Goal: Transaction & Acquisition: Purchase product/service

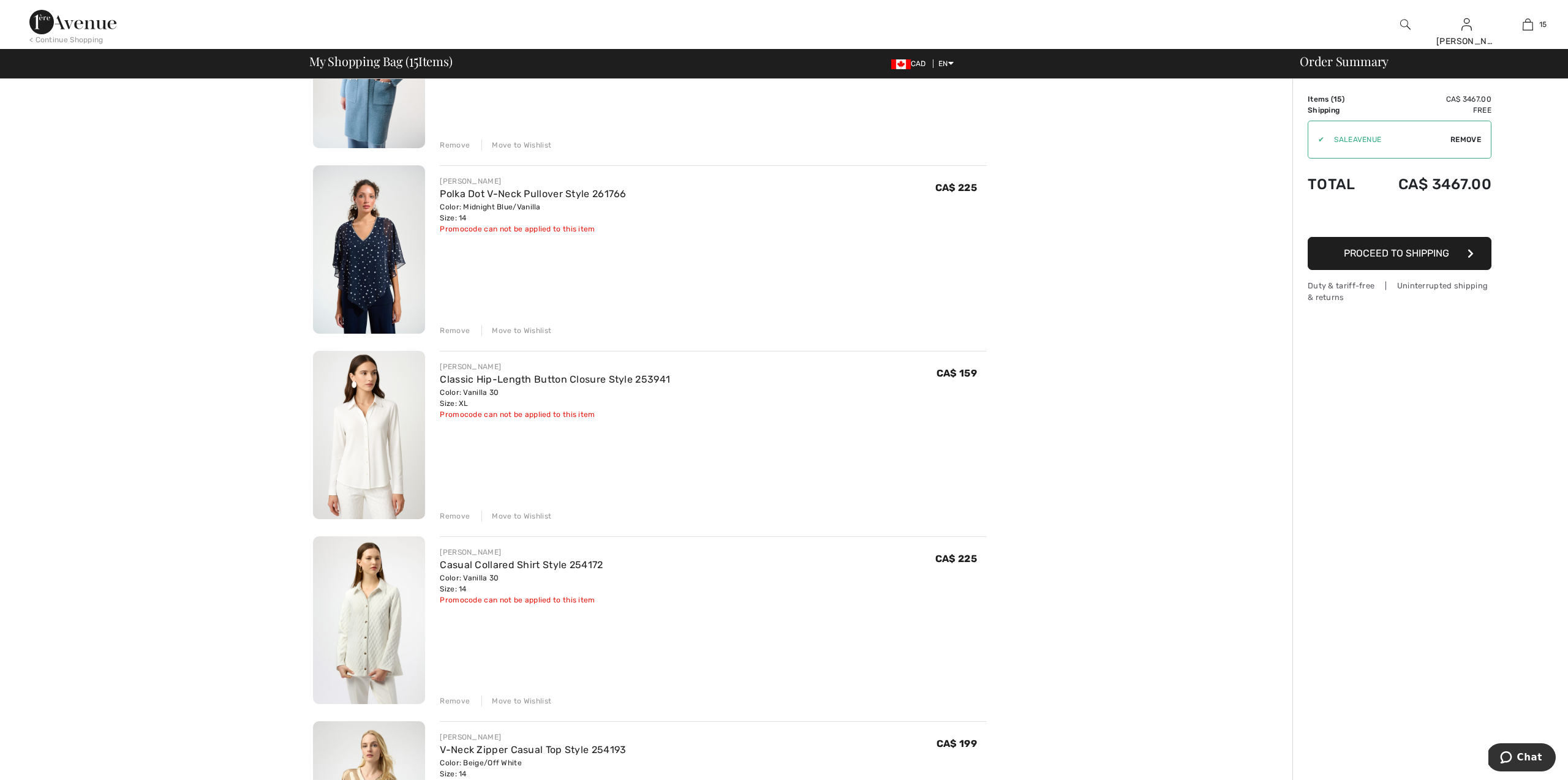
scroll to position [773, 0]
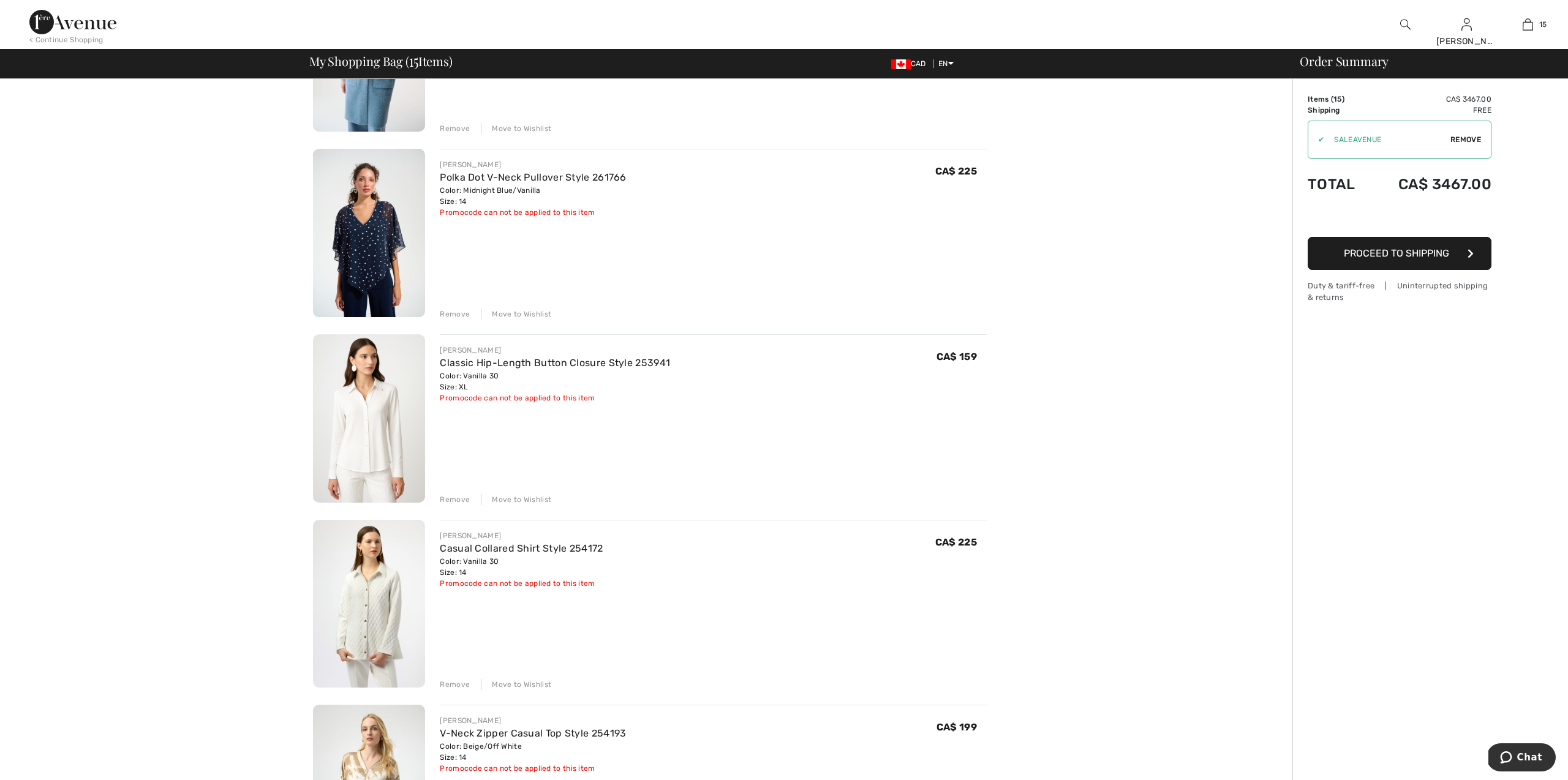
click at [452, 499] on div "Remove" at bounding box center [455, 500] width 30 height 11
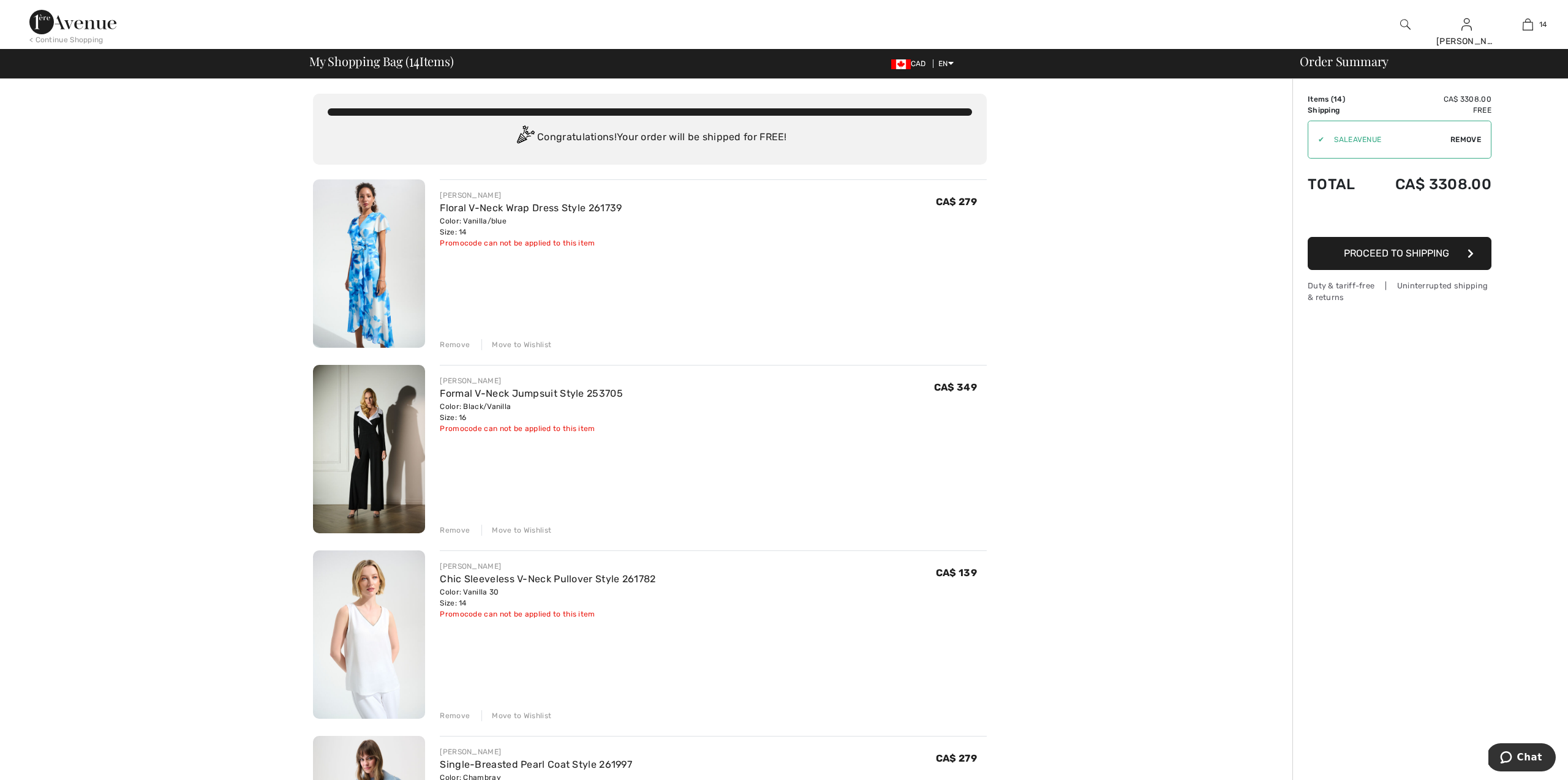
scroll to position [0, 0]
click at [459, 528] on div "Remove" at bounding box center [455, 531] width 30 height 11
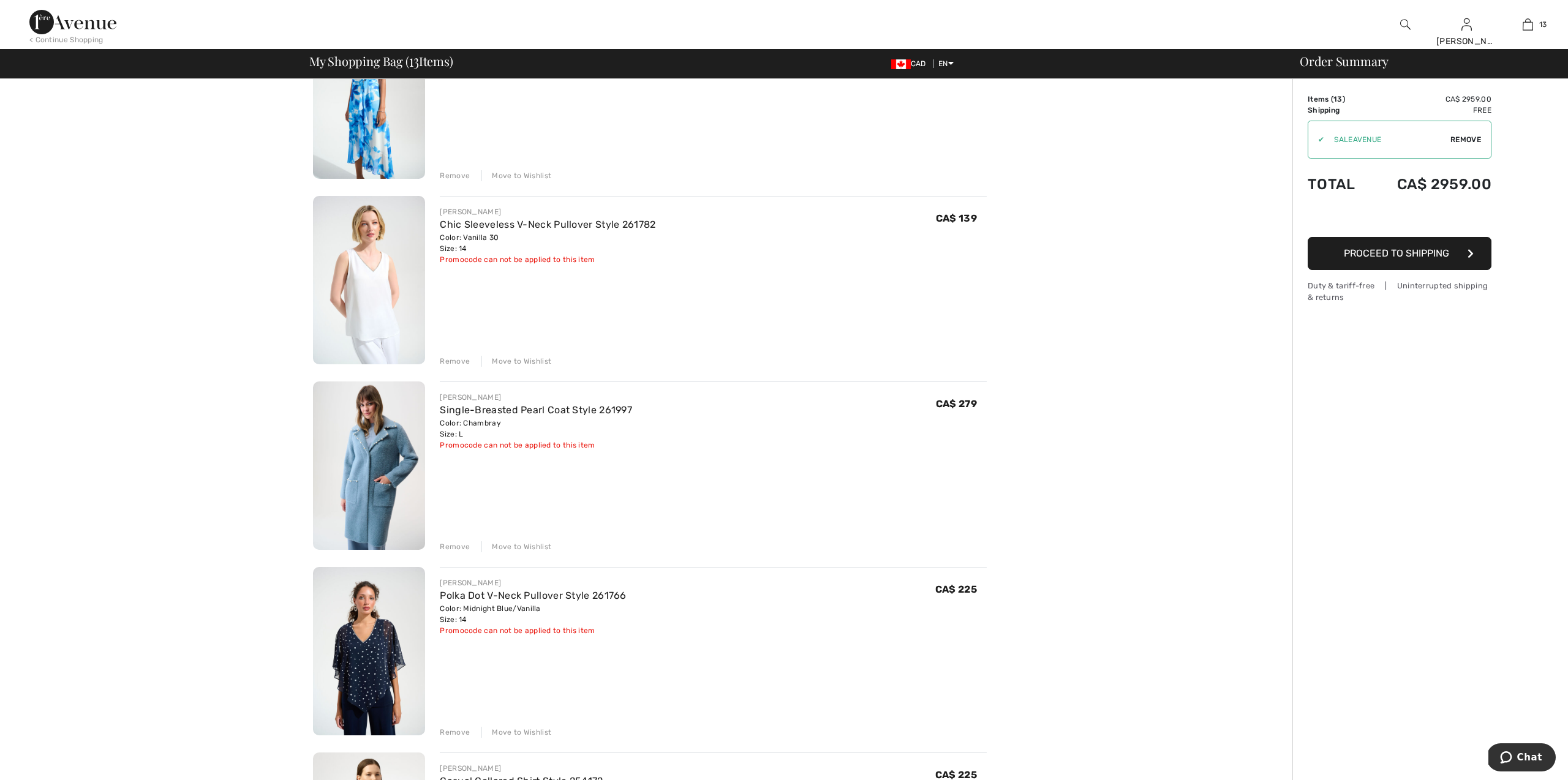
scroll to position [185, 0]
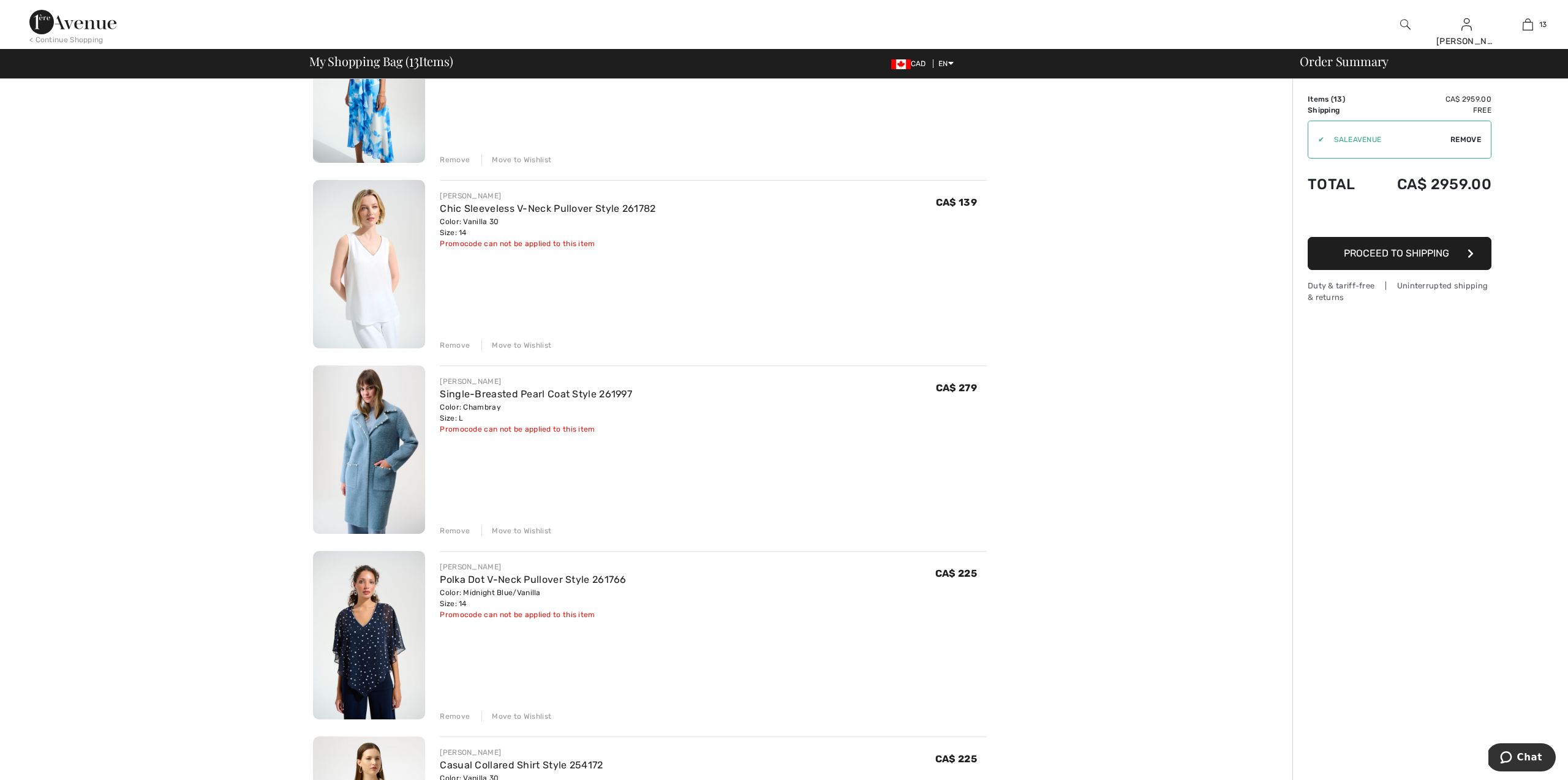
click at [448, 527] on div "Remove" at bounding box center [455, 531] width 30 height 11
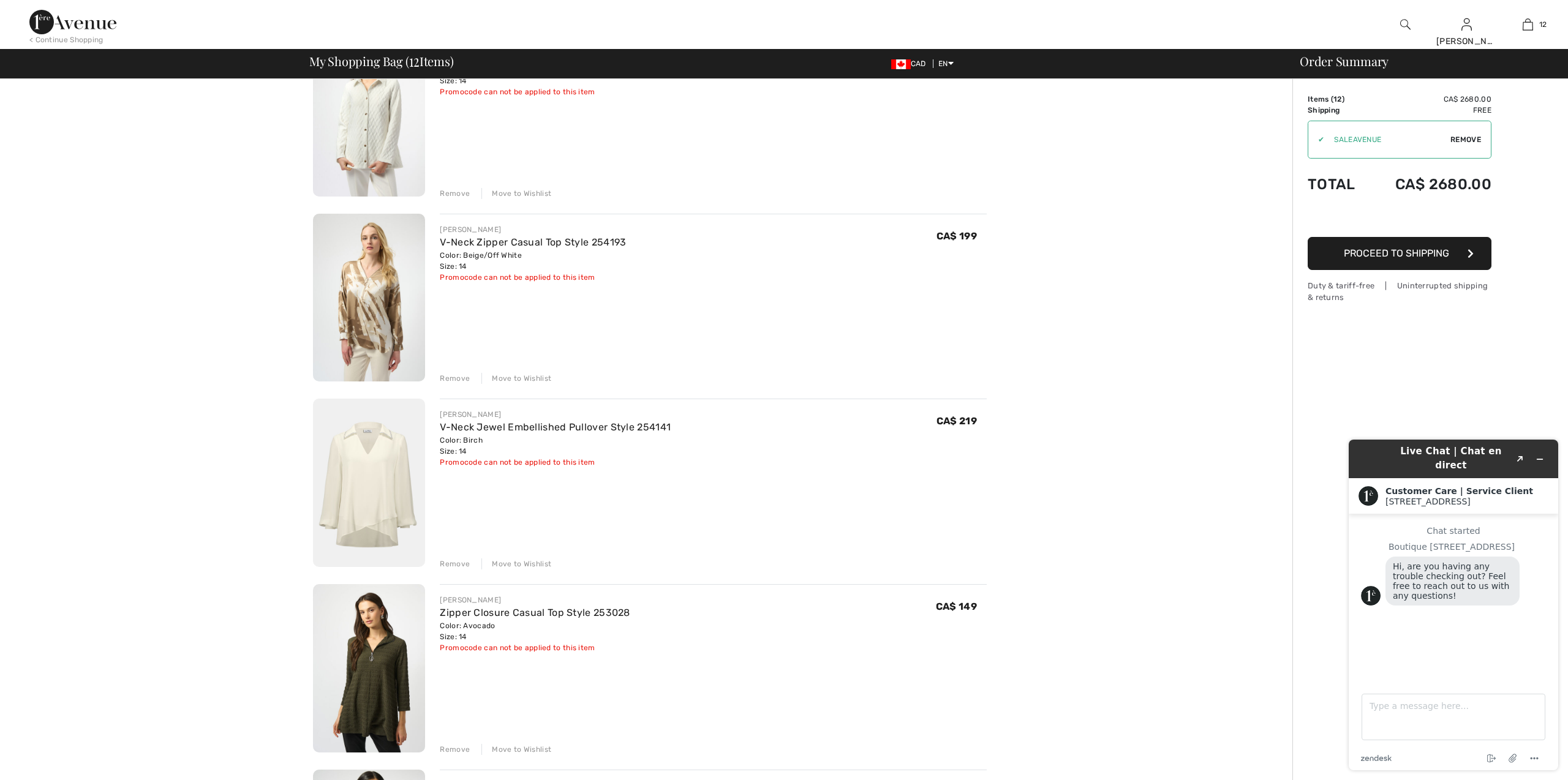
scroll to position [709, 0]
click at [450, 565] on div "Remove" at bounding box center [455, 563] width 30 height 11
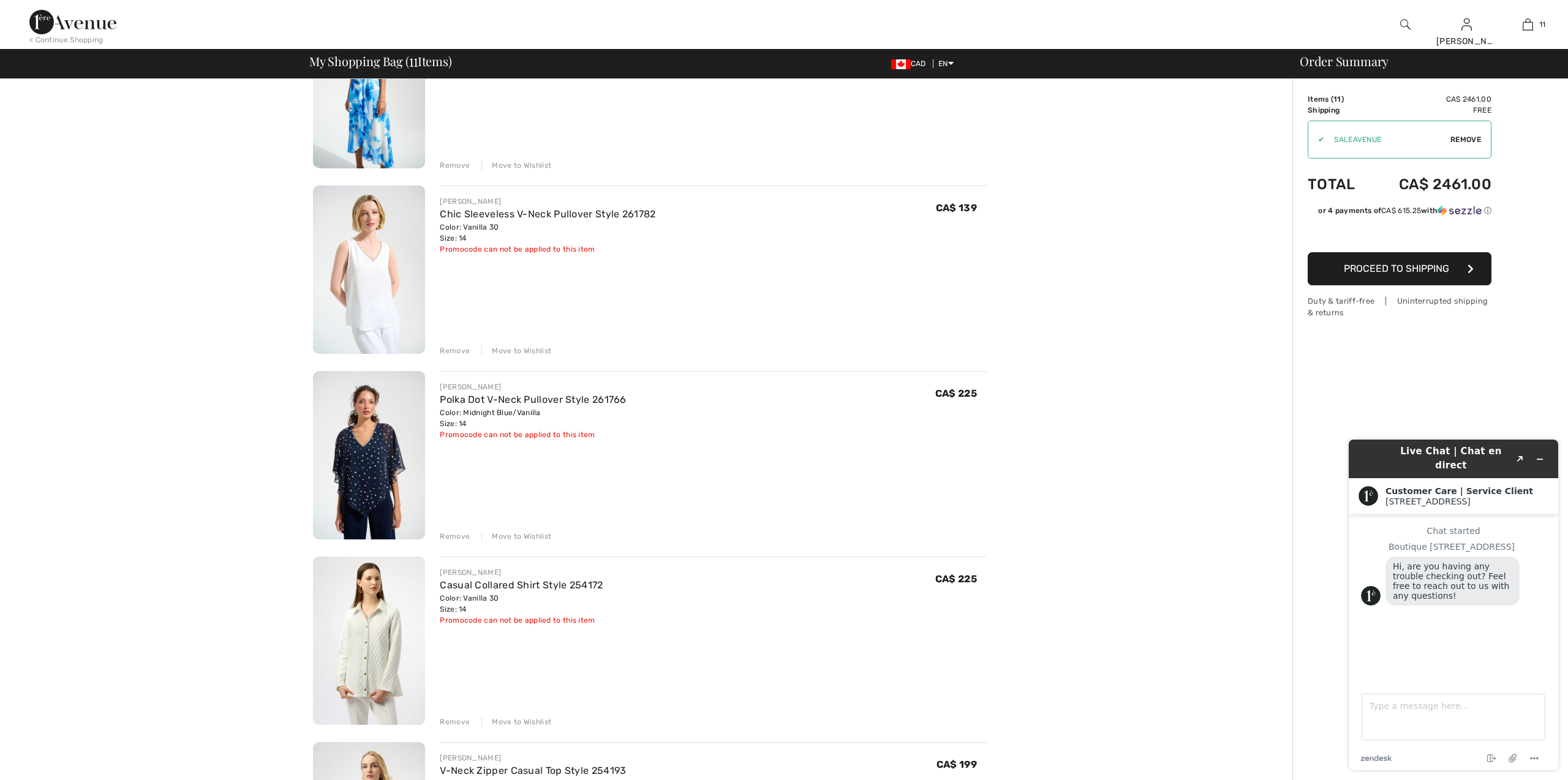
scroll to position [161, 0]
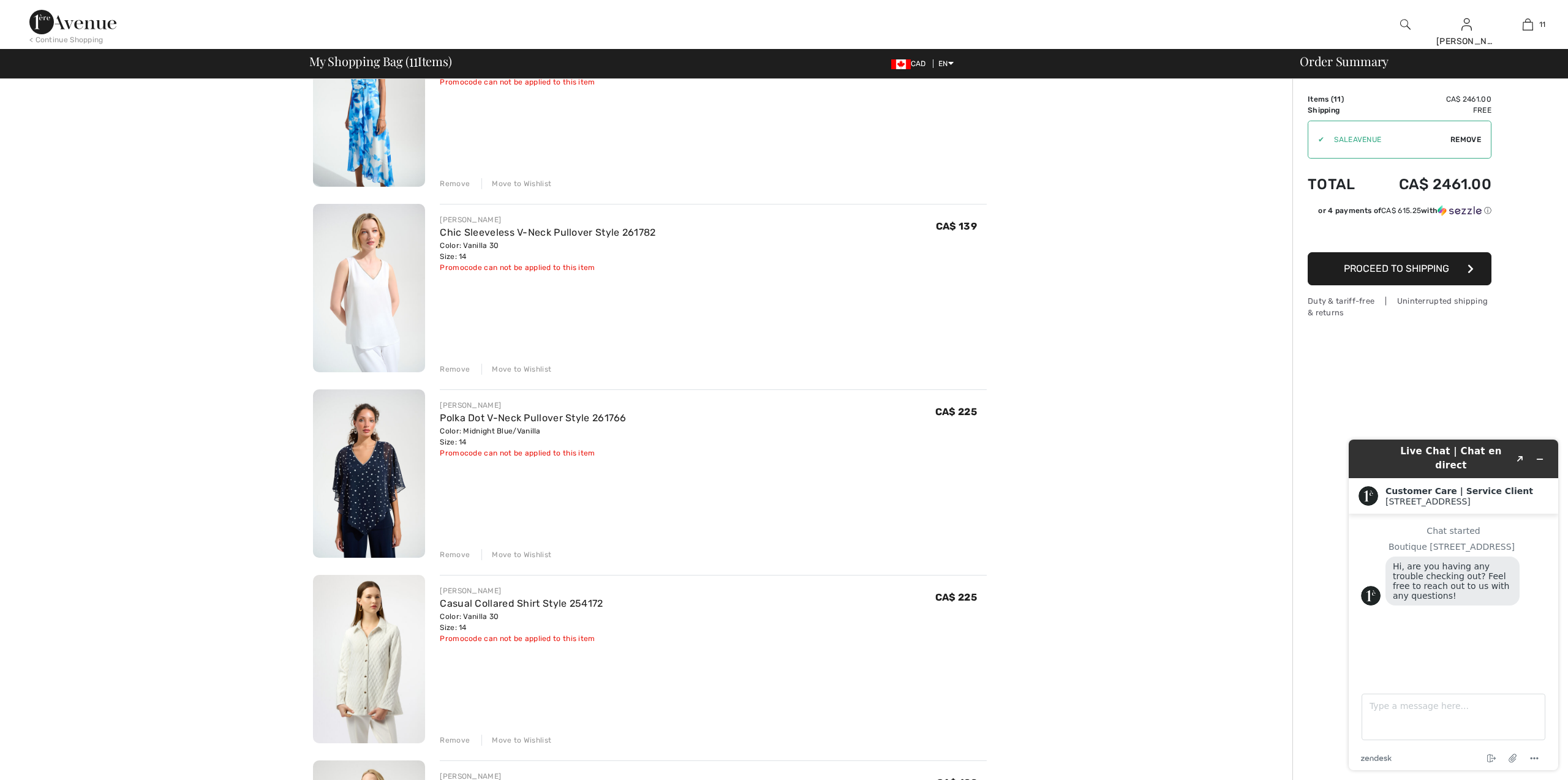
click at [452, 556] on div "Remove" at bounding box center [455, 555] width 30 height 11
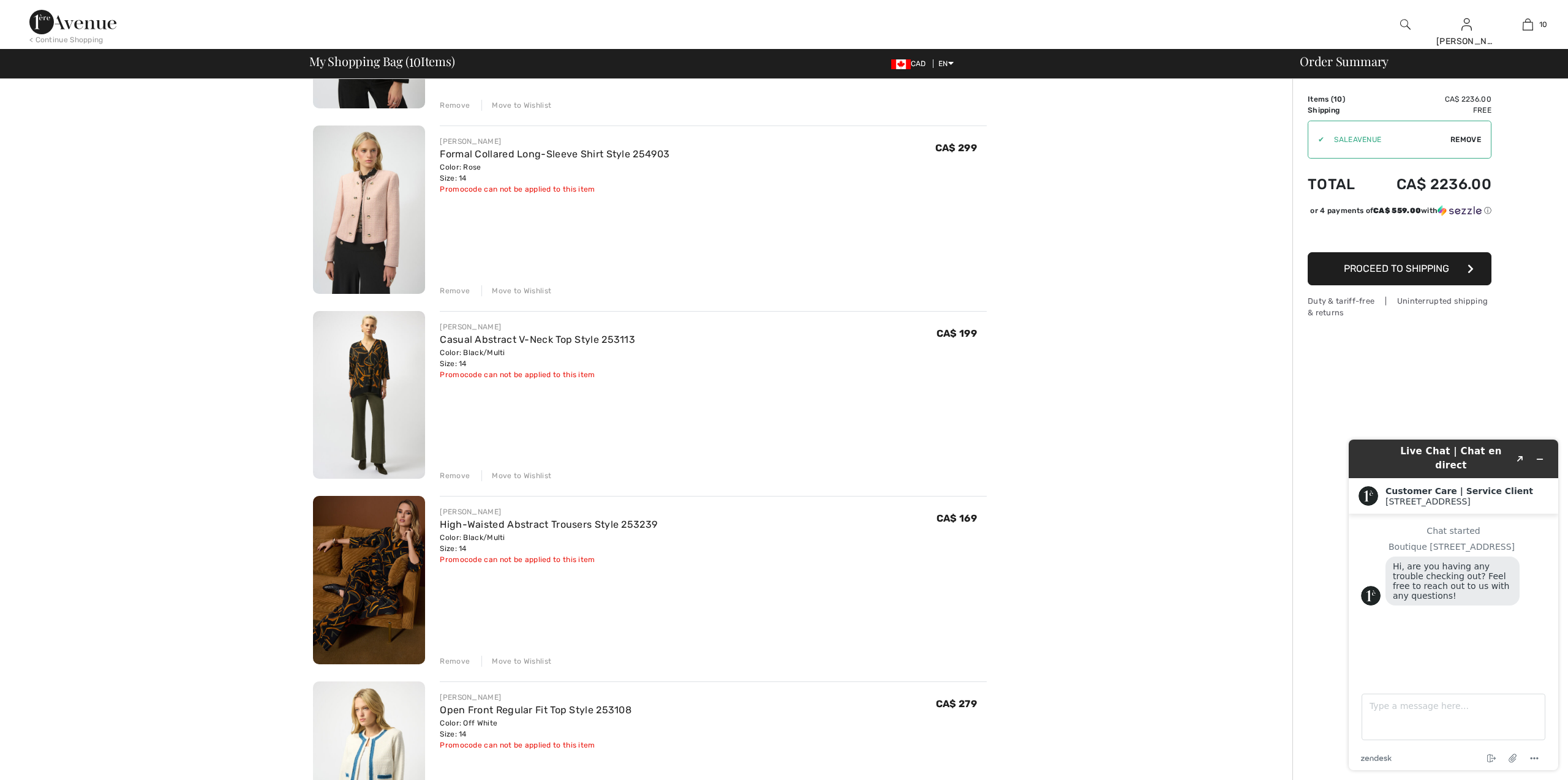
scroll to position [1179, 0]
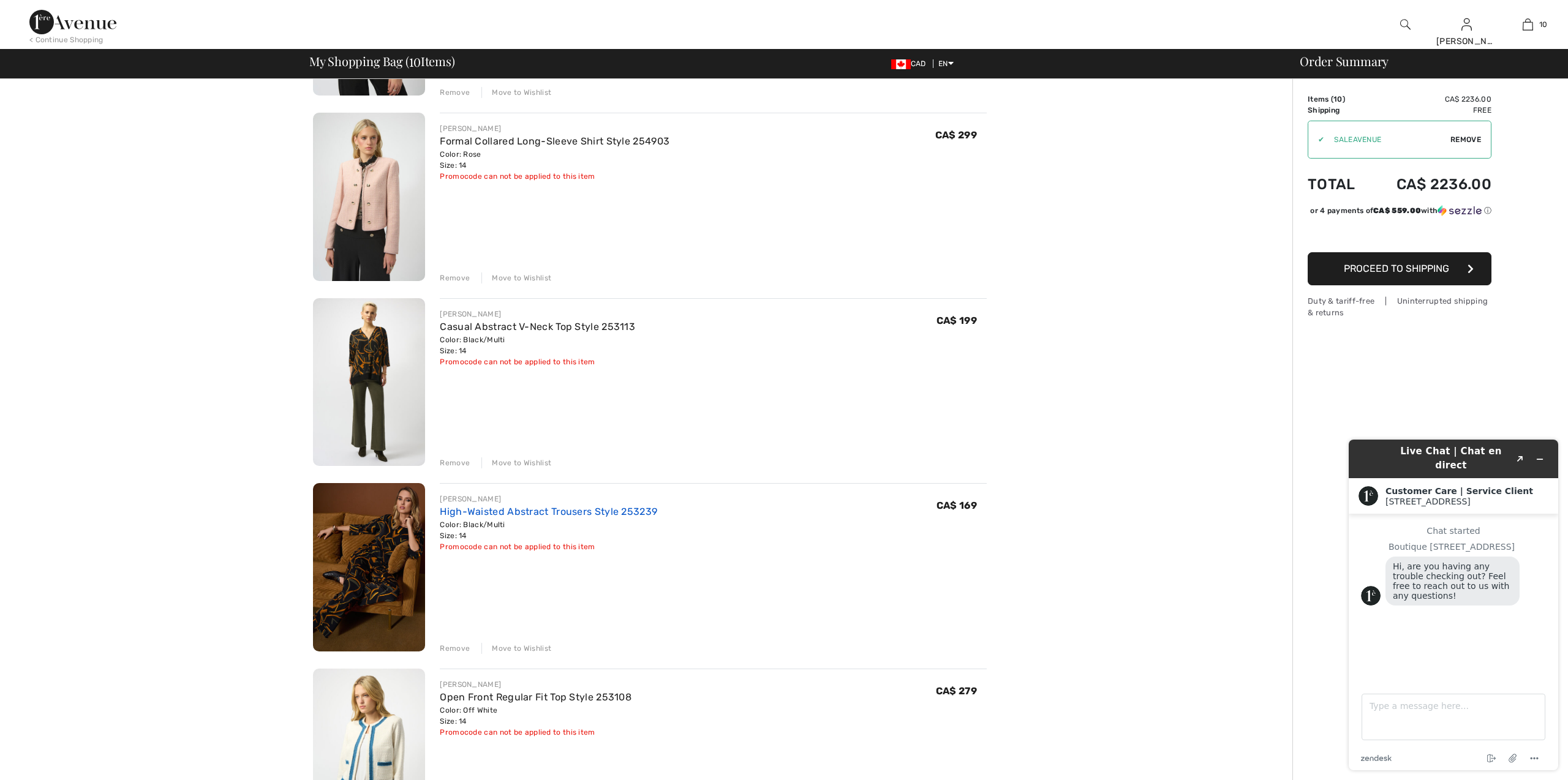
click at [521, 513] on link "High-Waisted Abstract Trousers Style 253239" at bounding box center [549, 512] width 217 height 12
click at [354, 532] on img at bounding box center [369, 568] width 112 height 168
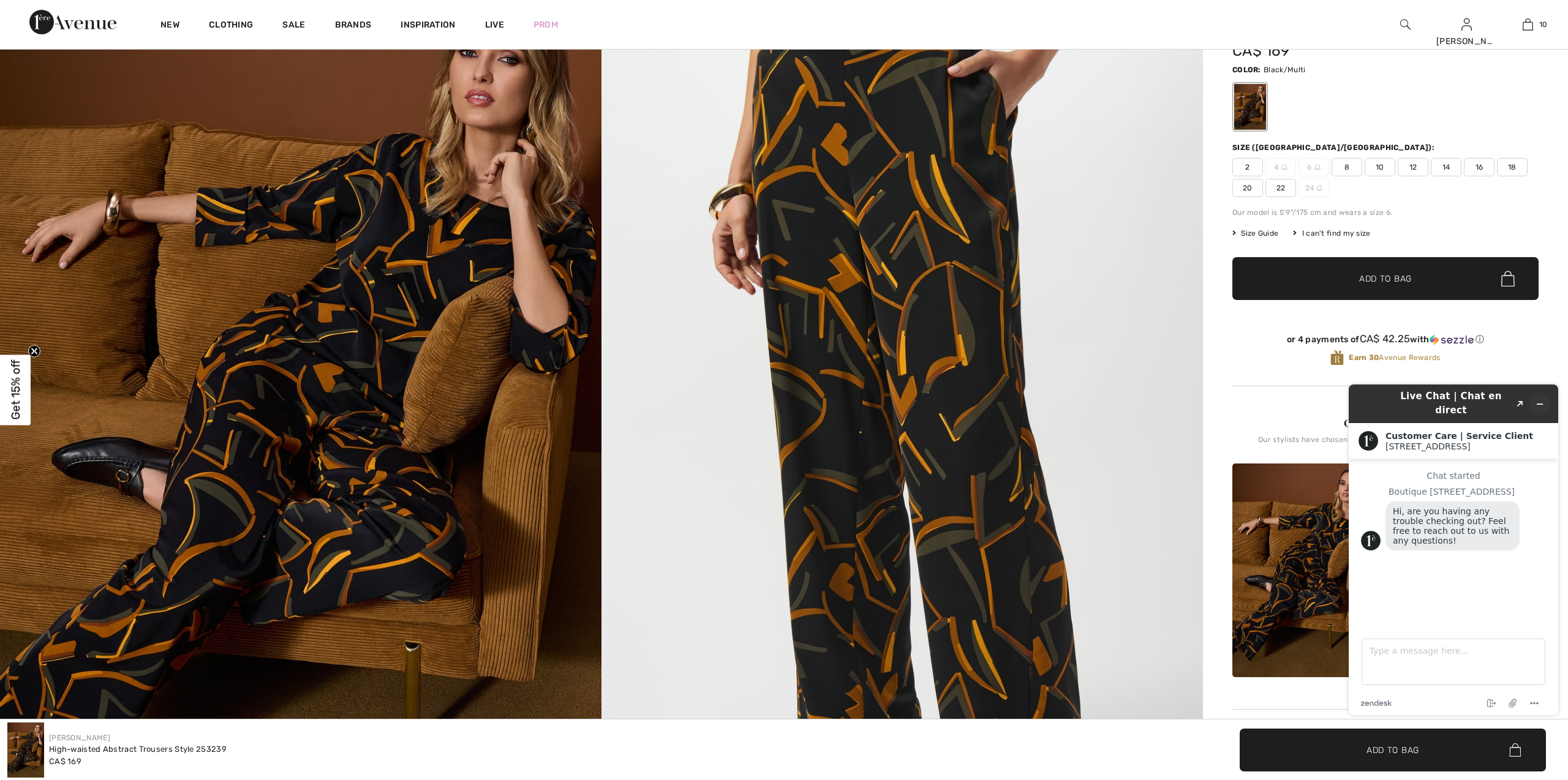
click at [1539, 400] on icon "Minimize widget" at bounding box center [1540, 404] width 8 height 8
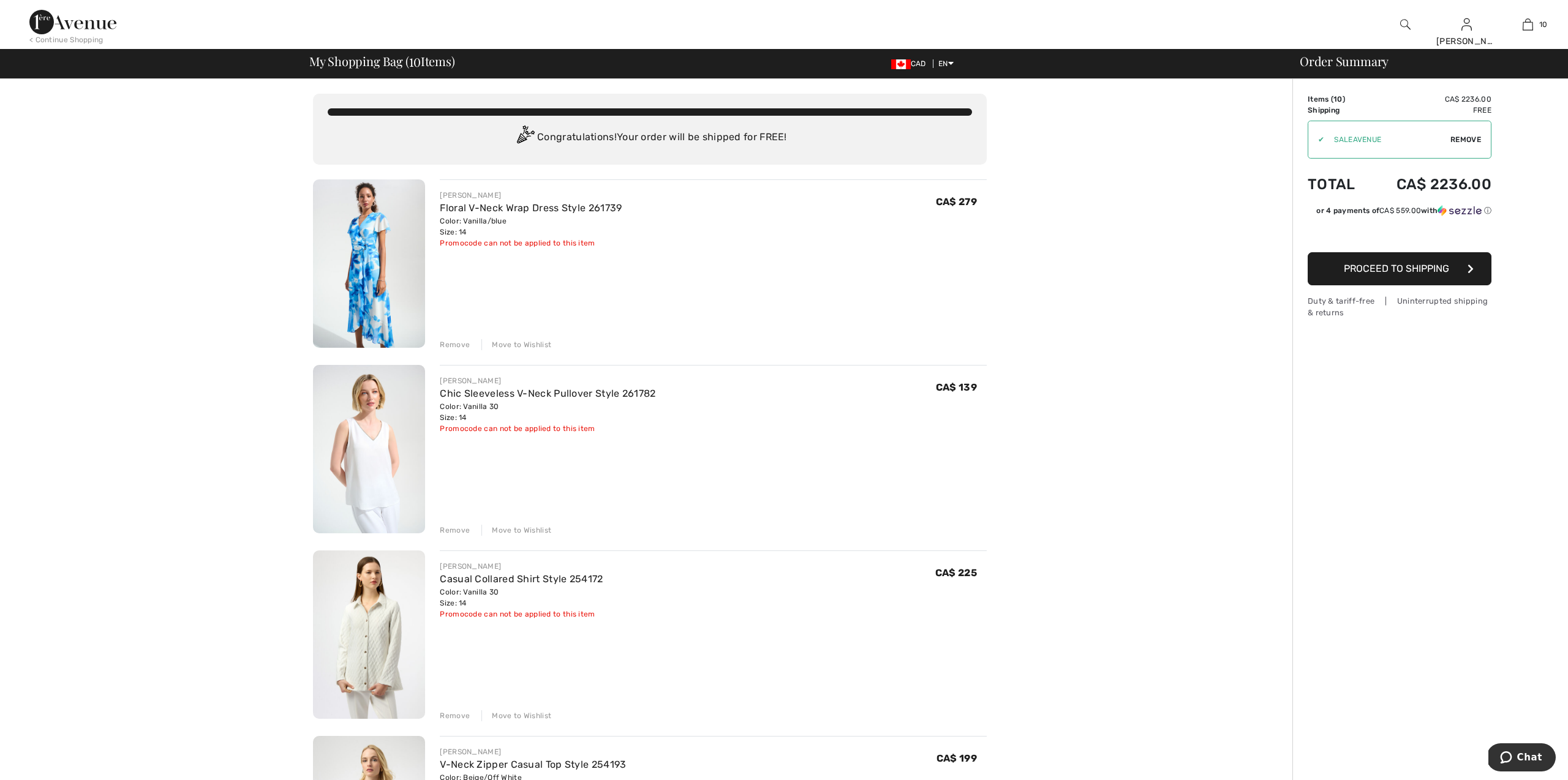
click at [1456, 139] on span "Remove" at bounding box center [1466, 139] width 31 height 11
click at [1368, 148] on input "TEXT" at bounding box center [1383, 139] width 149 height 36
type input "GC005083639"
click at [1471, 140] on span "Apply" at bounding box center [1469, 139] width 25 height 11
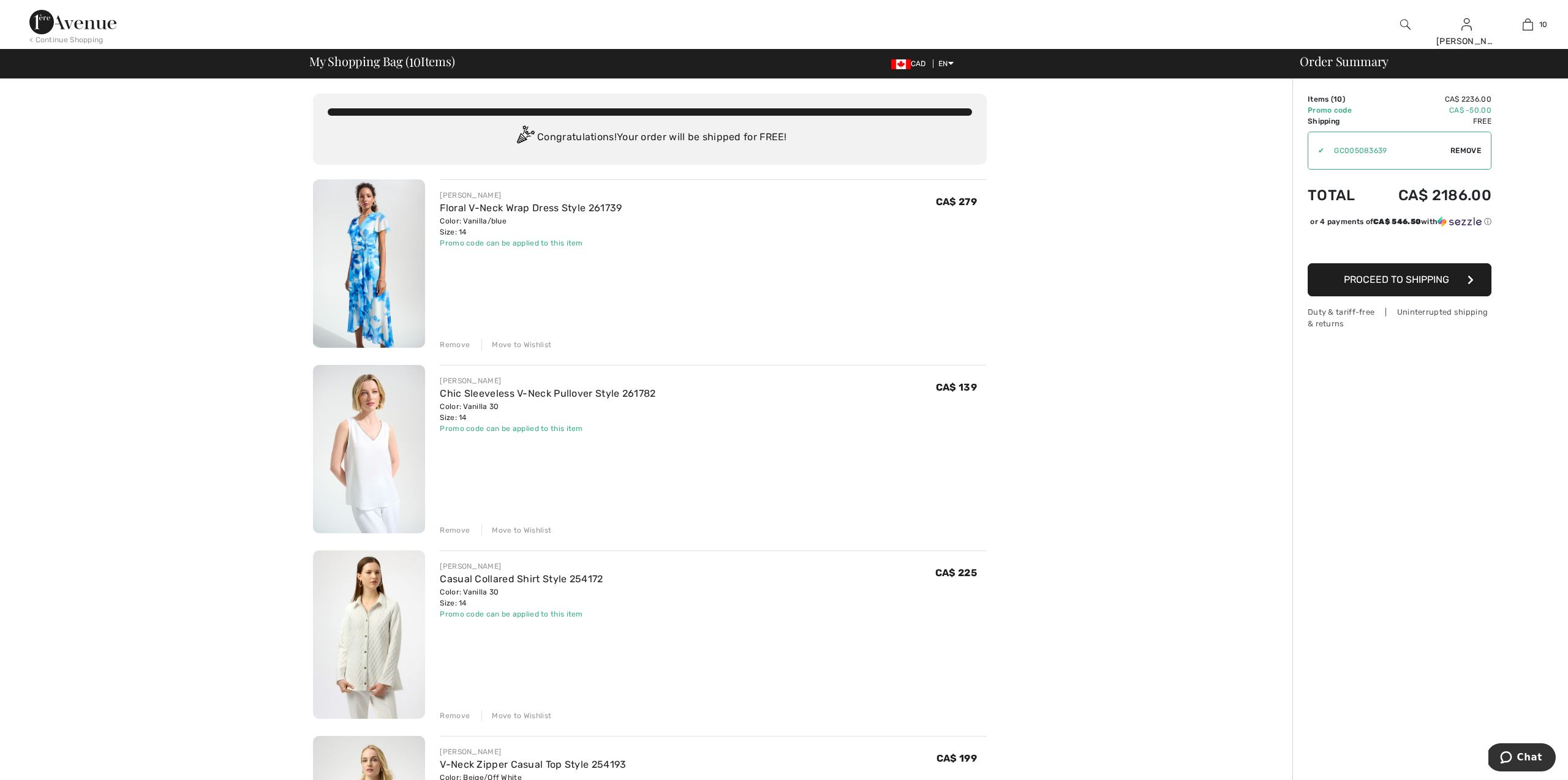
click at [1522, 756] on span "Chat" at bounding box center [1530, 758] width 25 height 11
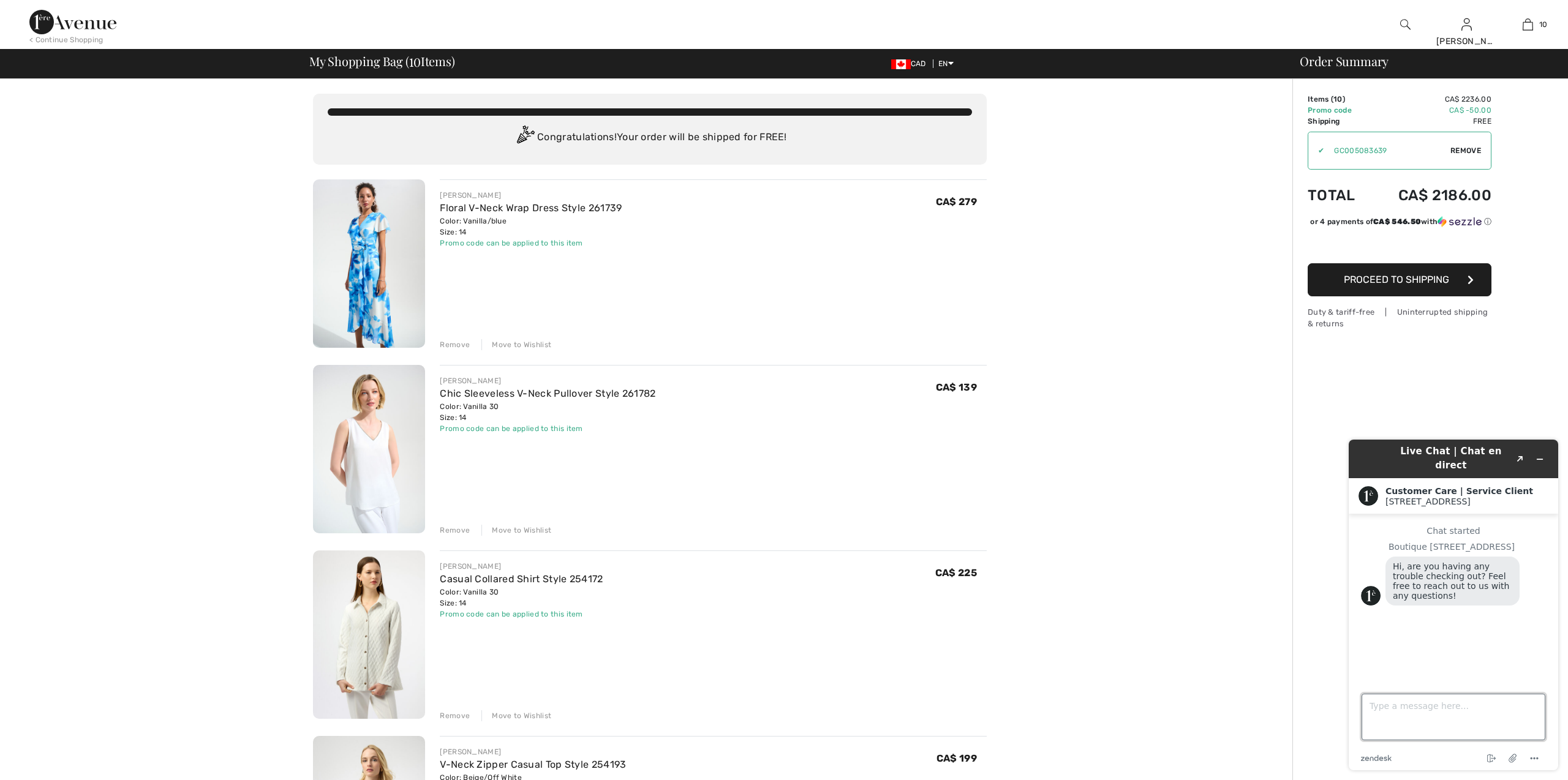
click at [1404, 712] on textarea "Type a message here..." at bounding box center [1454, 717] width 184 height 46
type textarea "HOW DO I APPLY THE REWARDS TO MY ORDER DURING CHECKOUT"
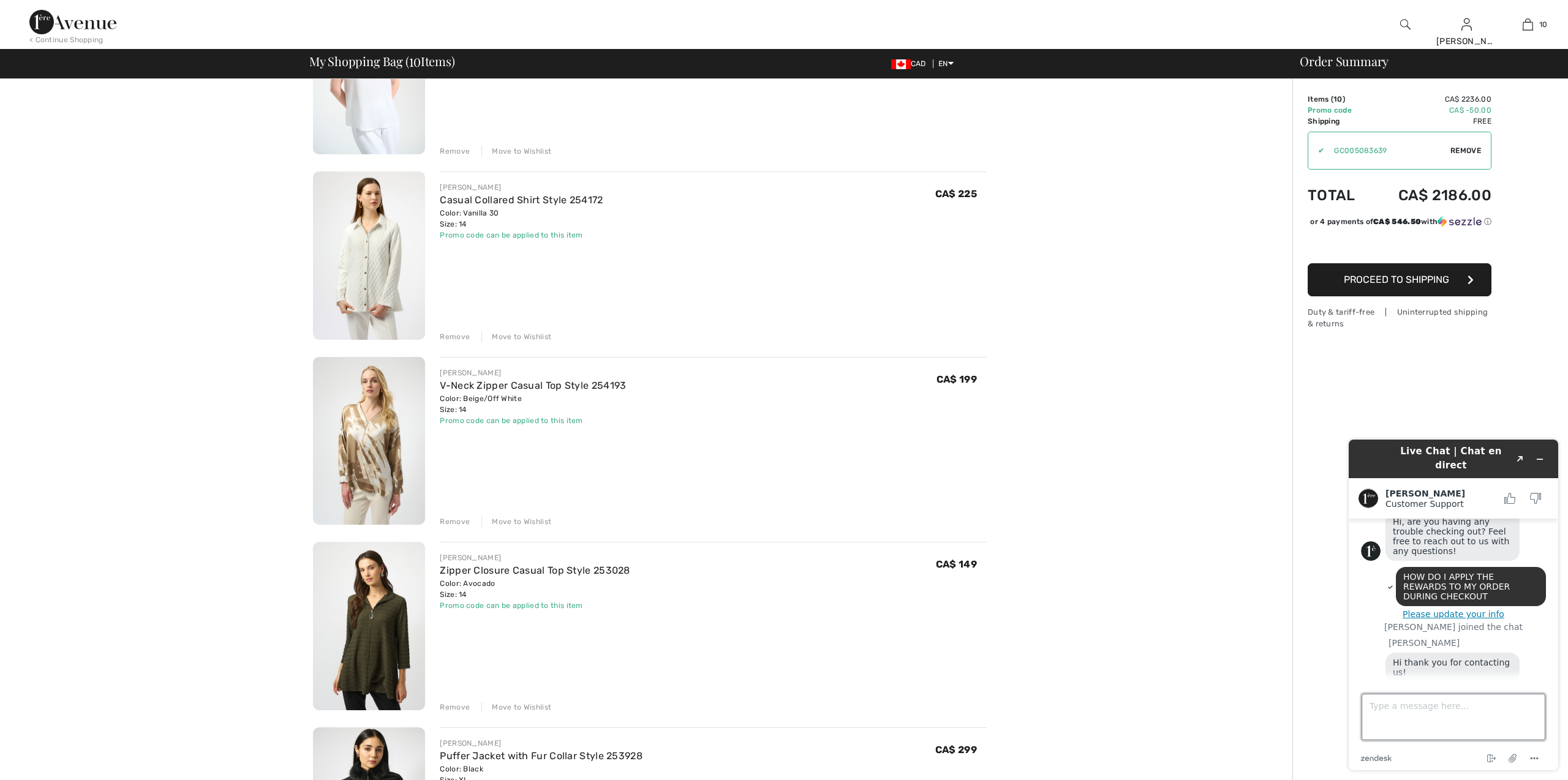
scroll to position [82, 0]
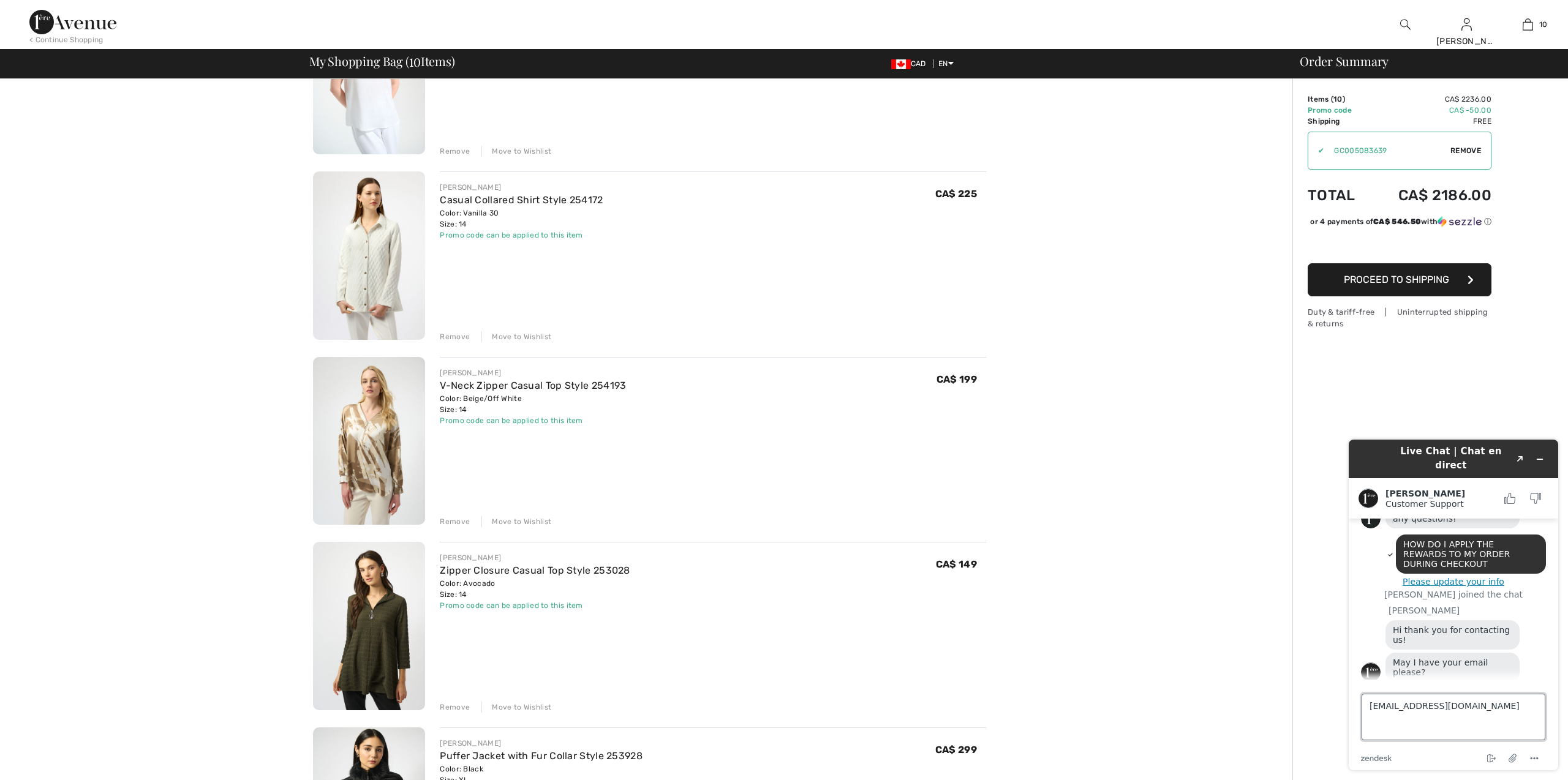
type textarea "[EMAIL_ADDRESS][DOMAIN_NAME]"
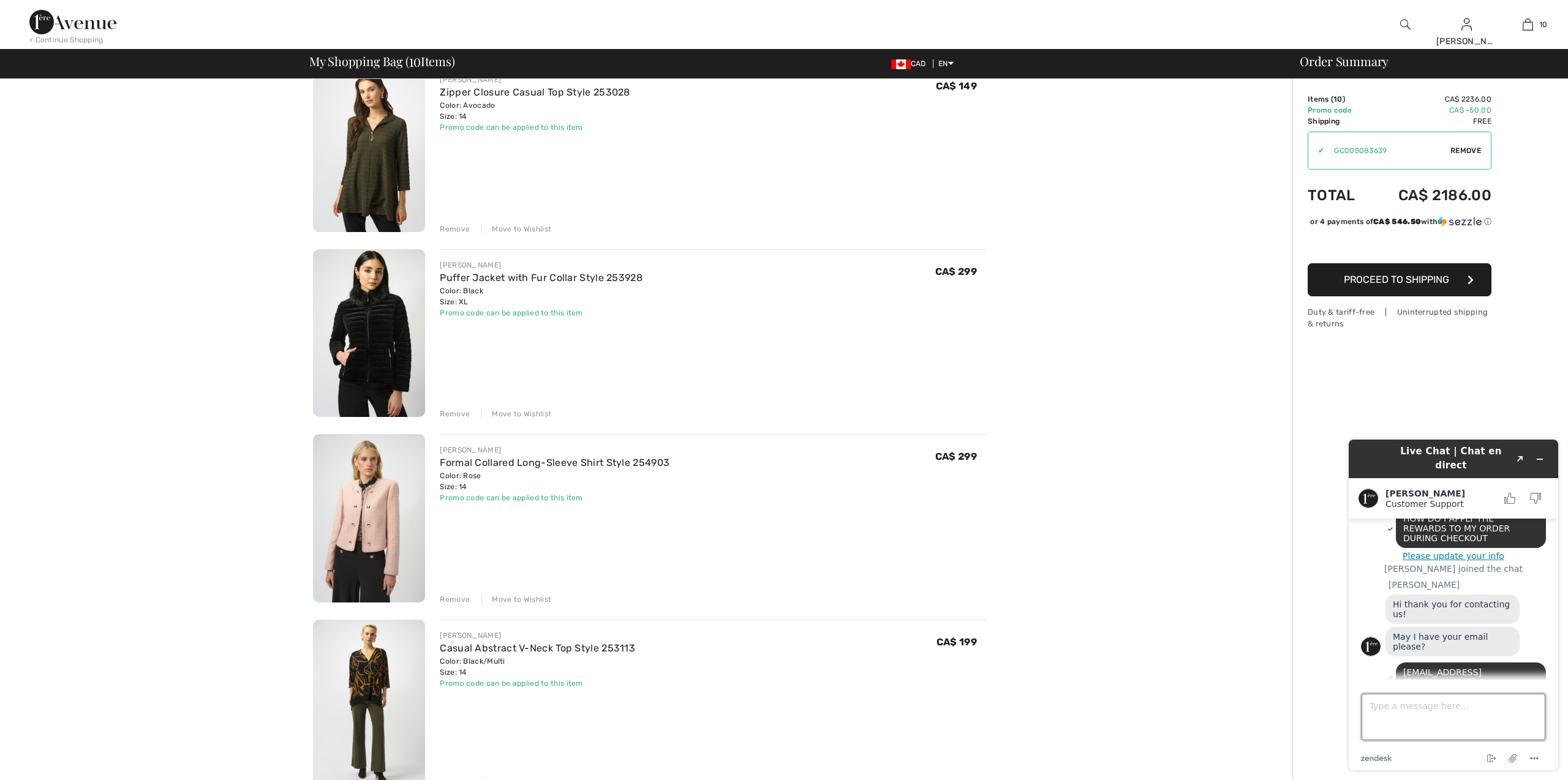
scroll to position [861, 0]
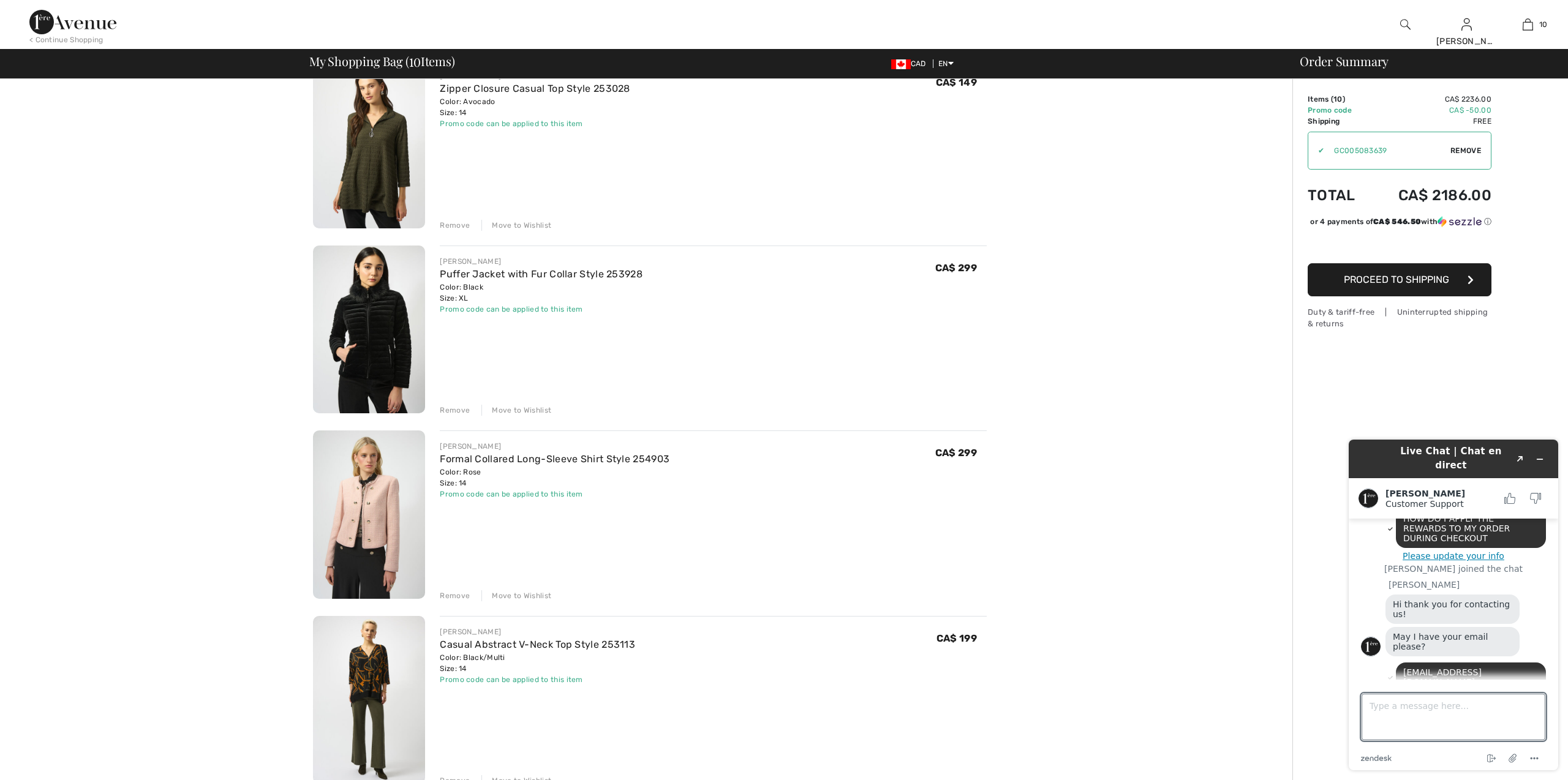
click at [455, 596] on div "Remove" at bounding box center [455, 596] width 30 height 11
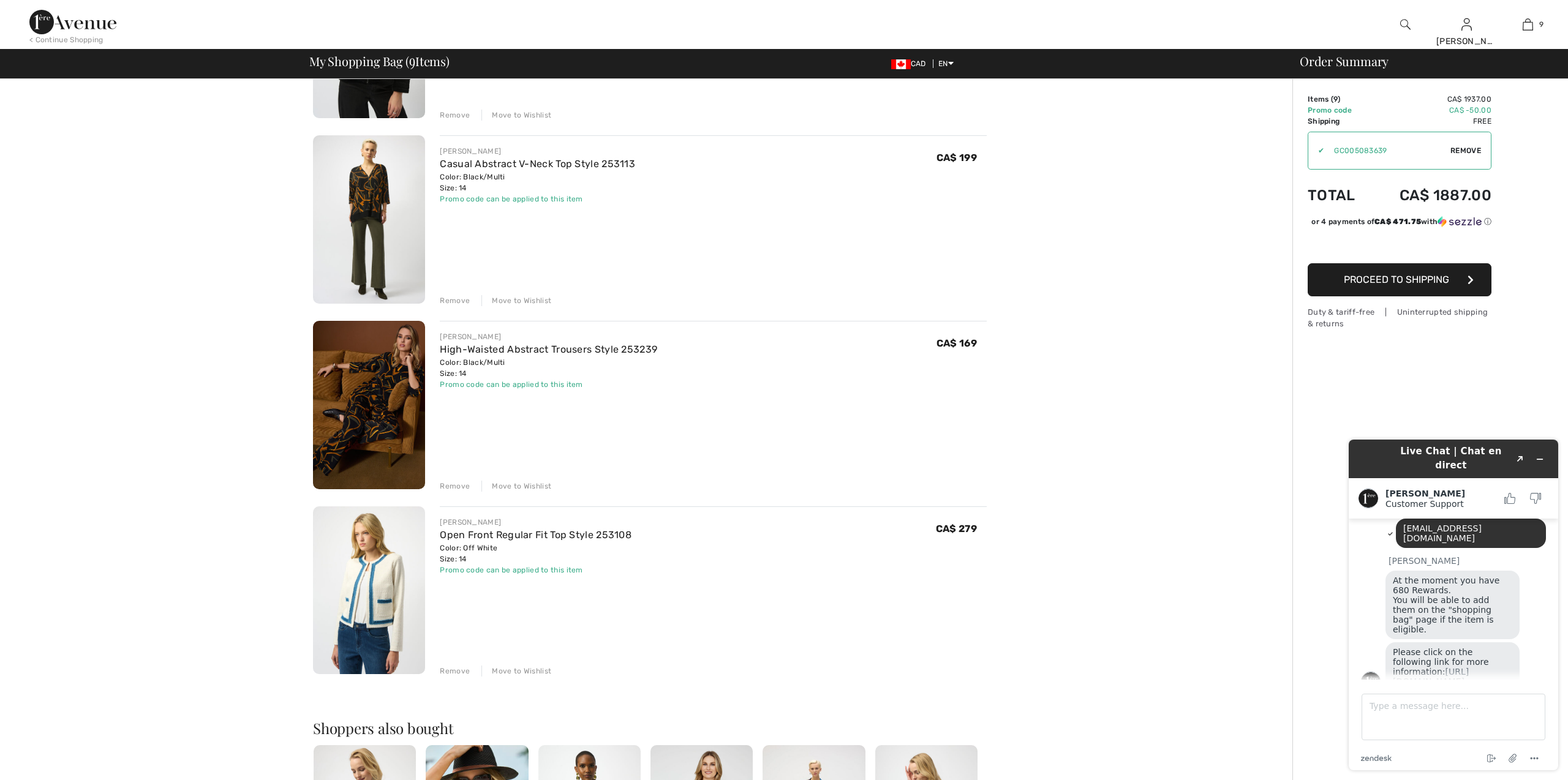
scroll to position [1154, 0]
click at [1412, 667] on link "https://www.1ereavenue.com/en/loyalty/" at bounding box center [1431, 677] width 76 height 20
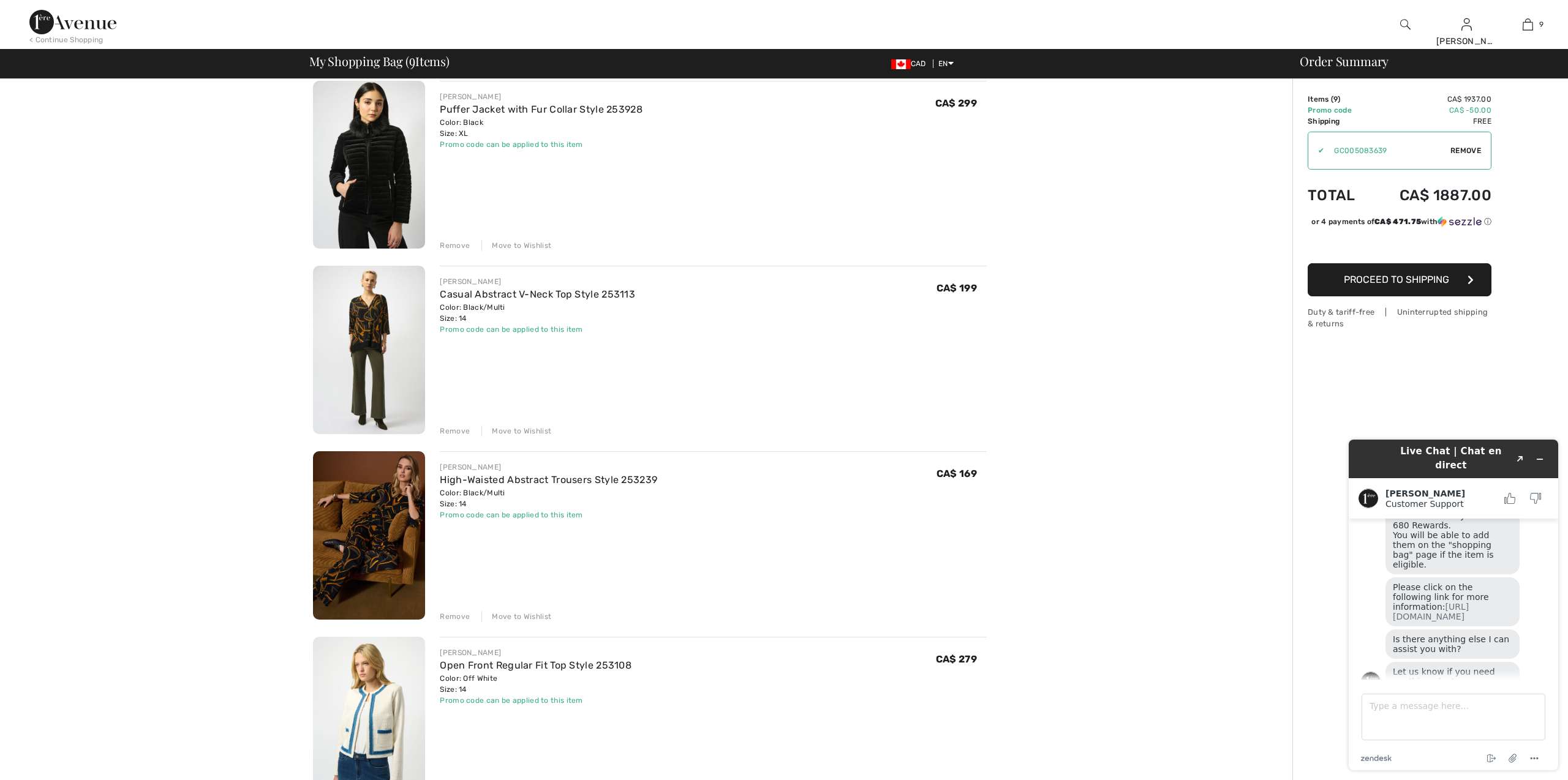
scroll to position [858, 0]
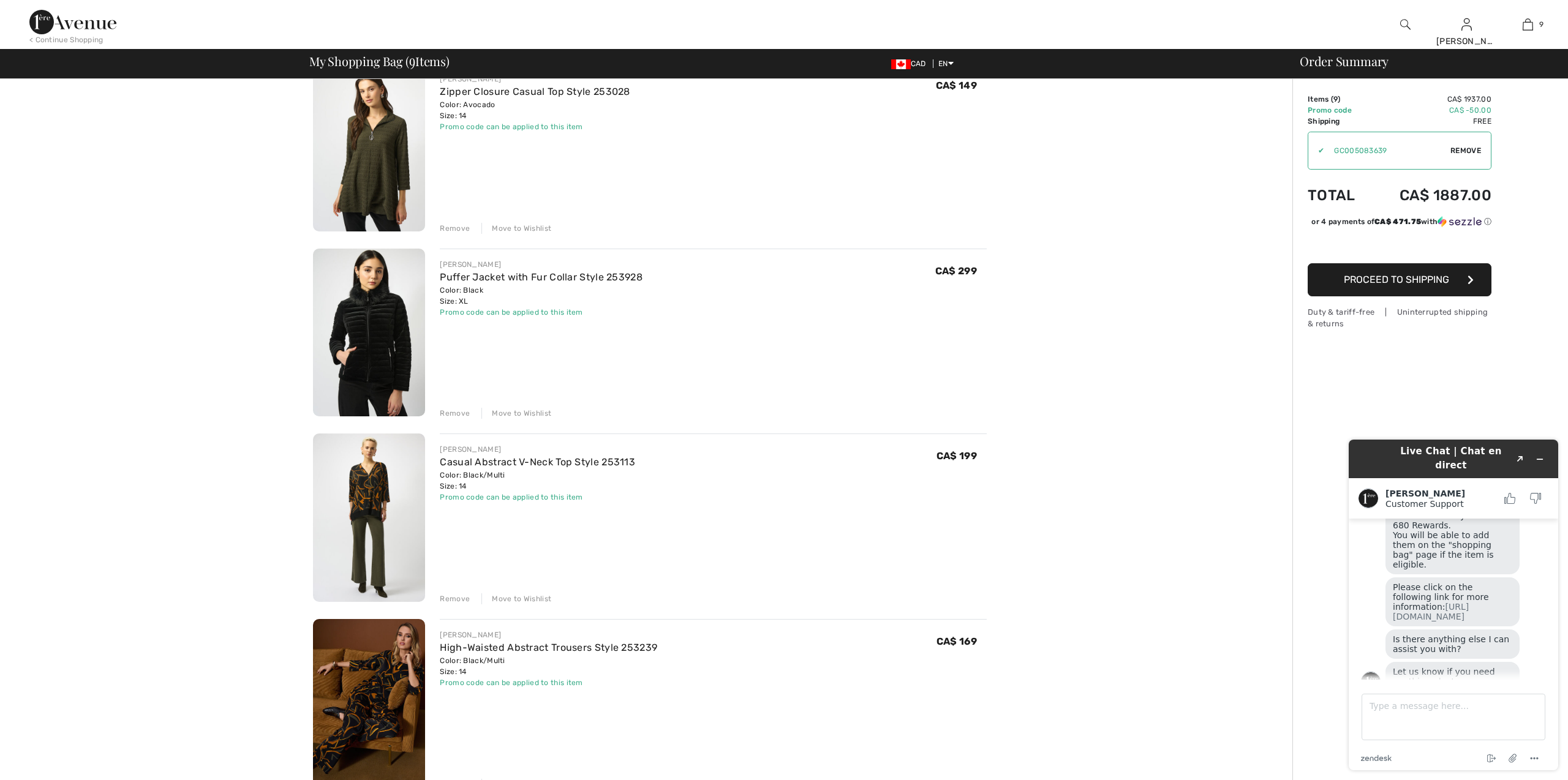
click at [452, 410] on div "Remove" at bounding box center [455, 413] width 30 height 11
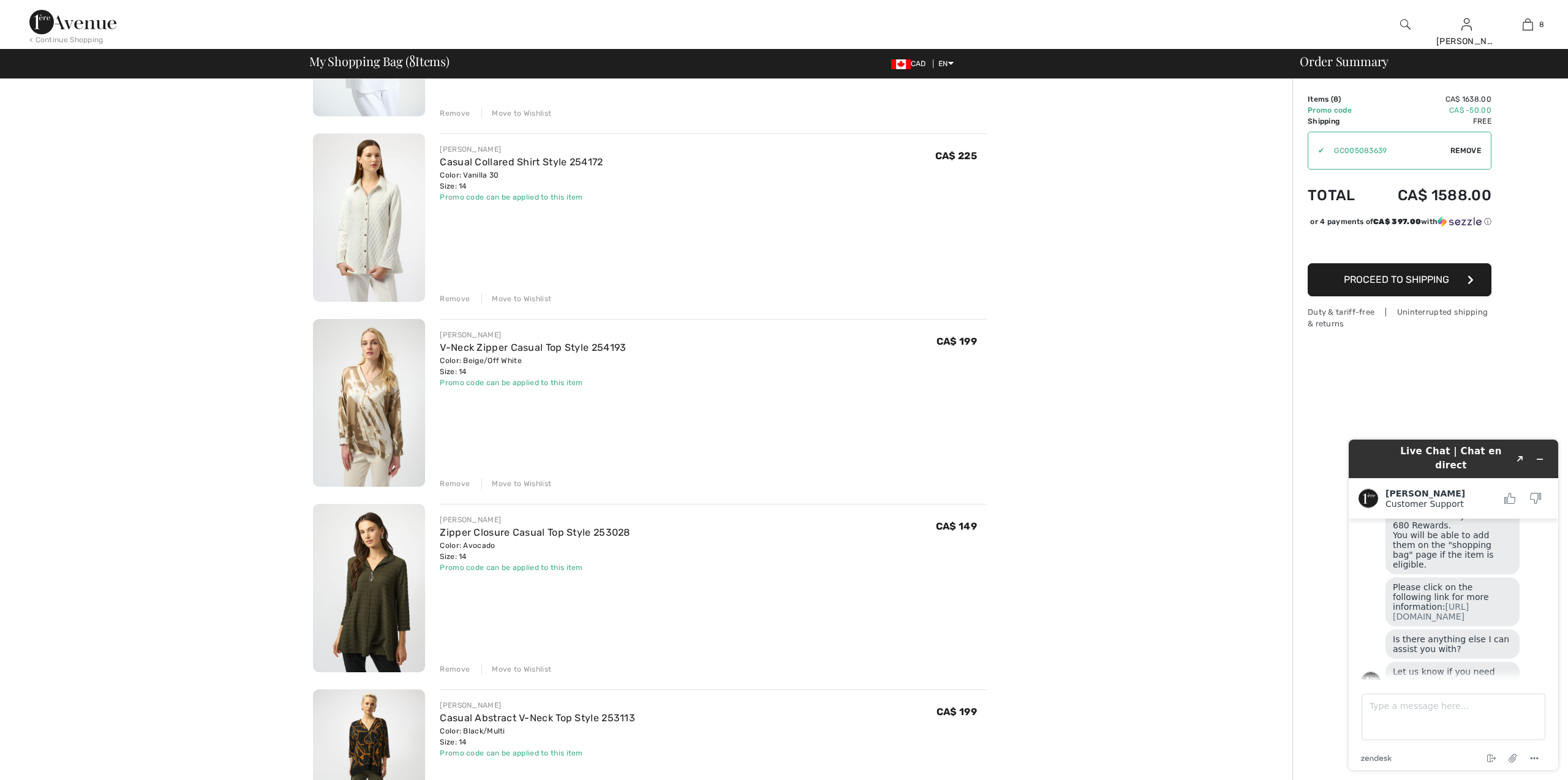
scroll to position [584, 0]
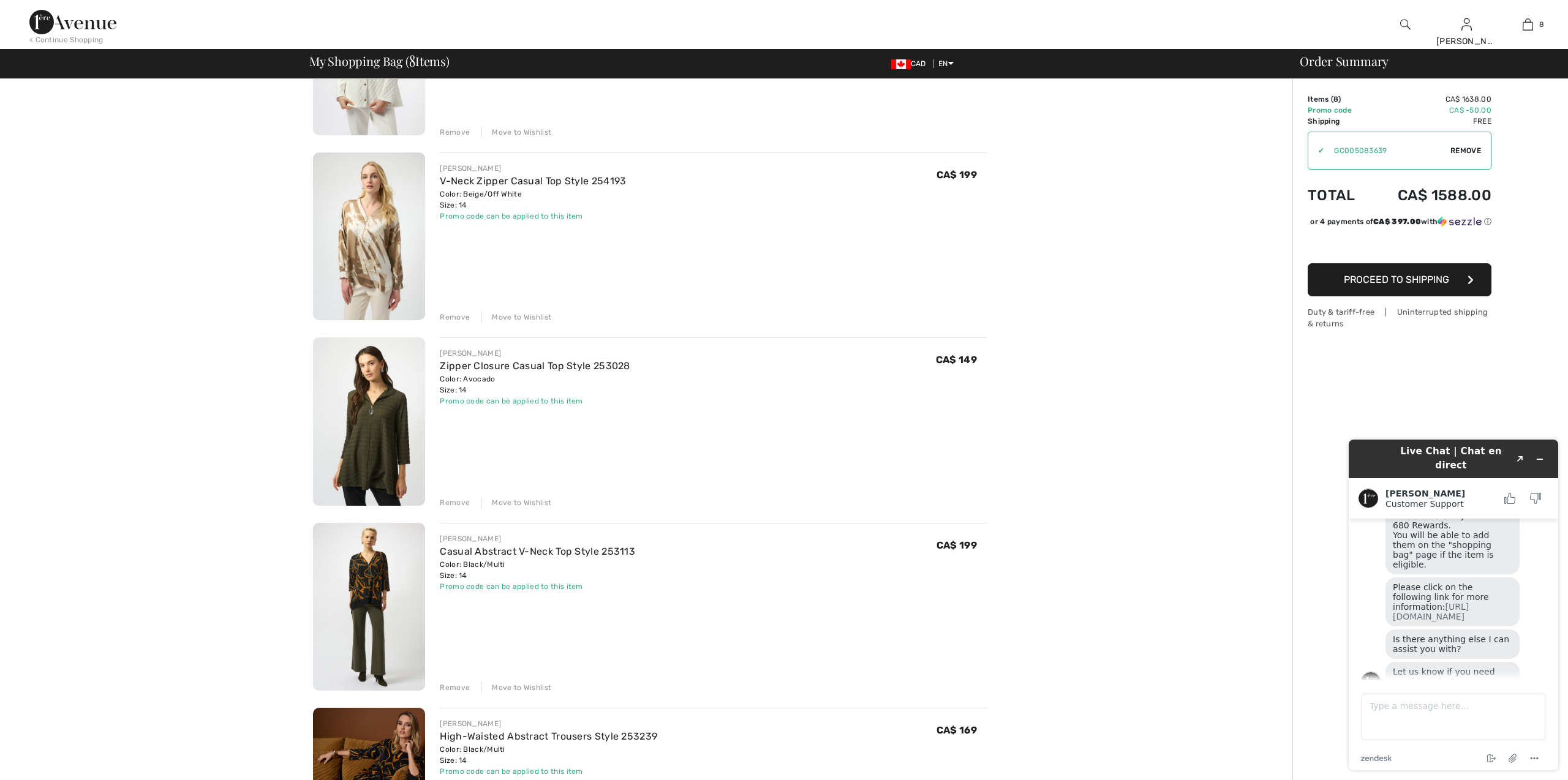
click at [451, 500] on div "Remove" at bounding box center [455, 503] width 30 height 11
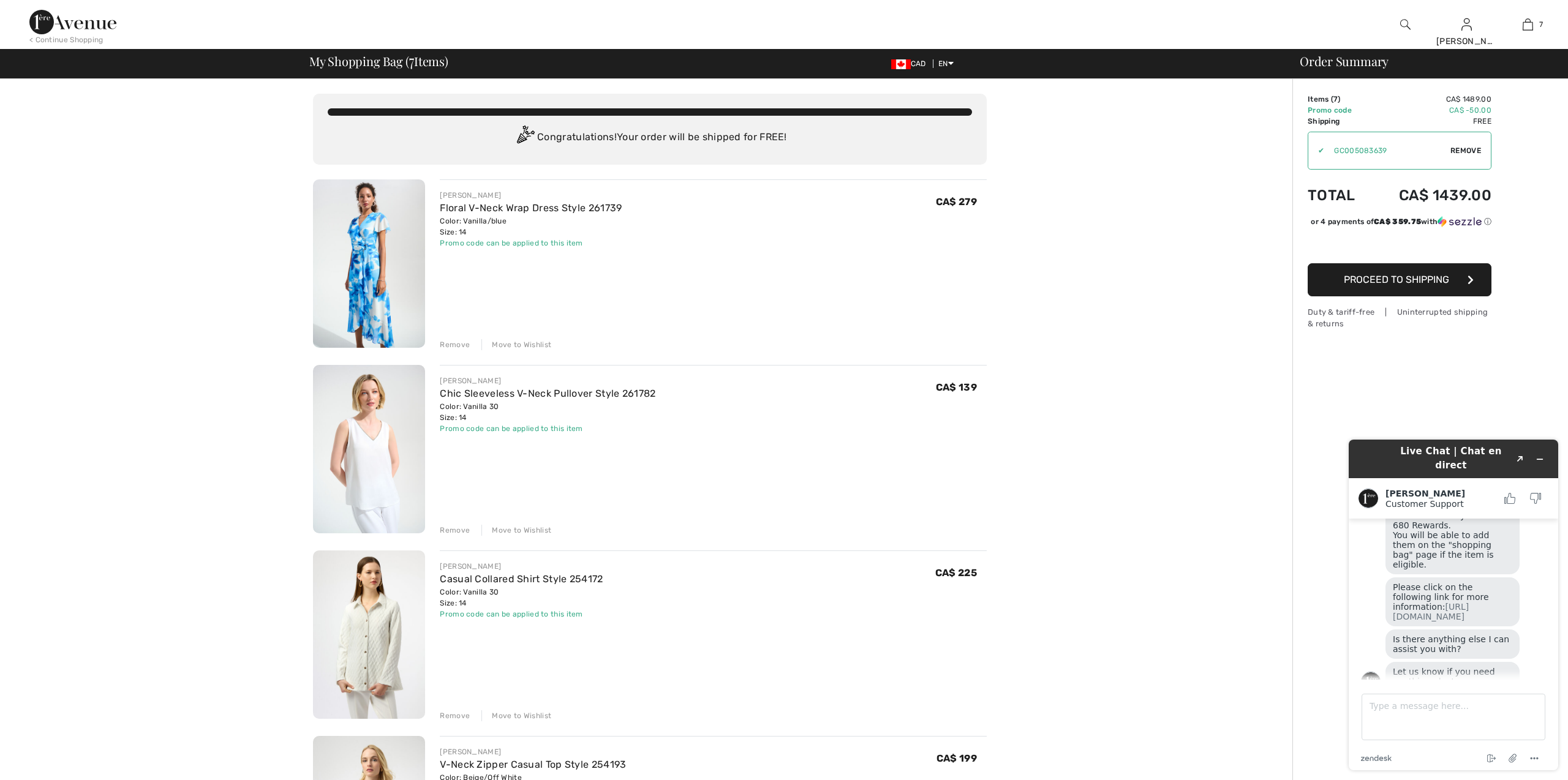
scroll to position [0, 0]
click at [460, 712] on div "Remove" at bounding box center [455, 716] width 30 height 11
click at [449, 341] on div "Remove" at bounding box center [455, 345] width 30 height 11
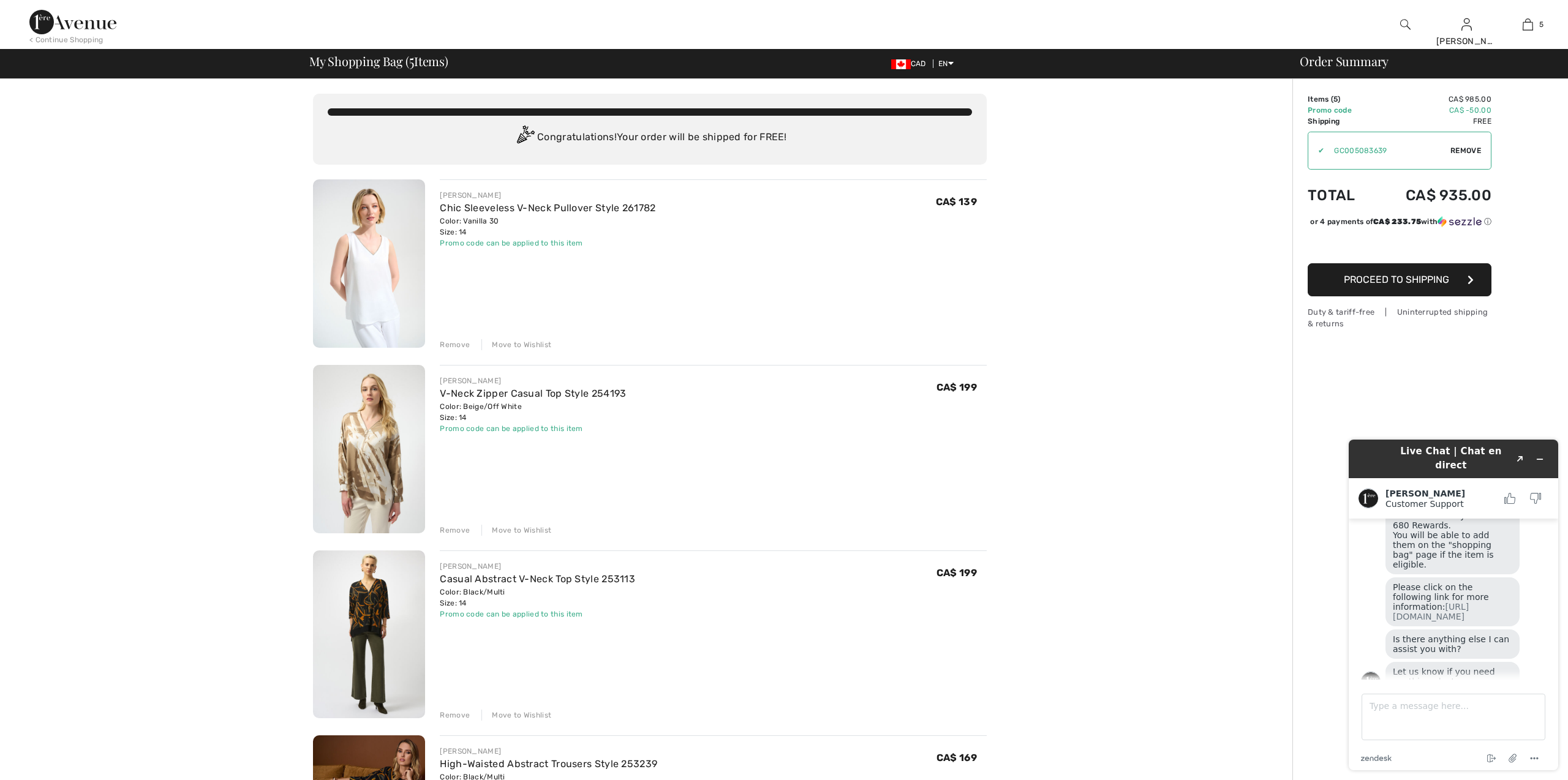
click at [451, 344] on div "Remove" at bounding box center [455, 345] width 30 height 11
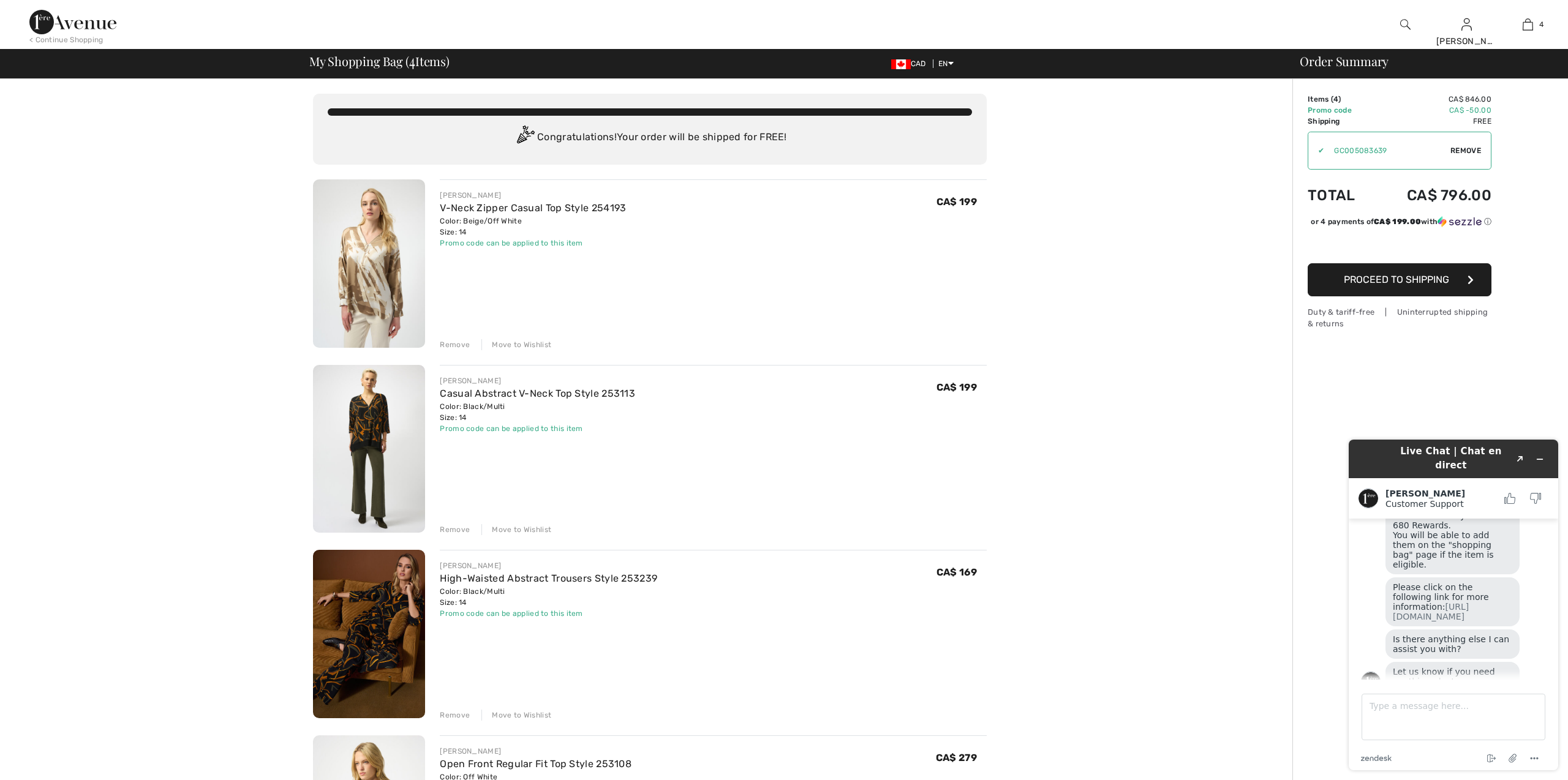
click at [1427, 296] on button "Proceed to Shipping" at bounding box center [1400, 280] width 184 height 33
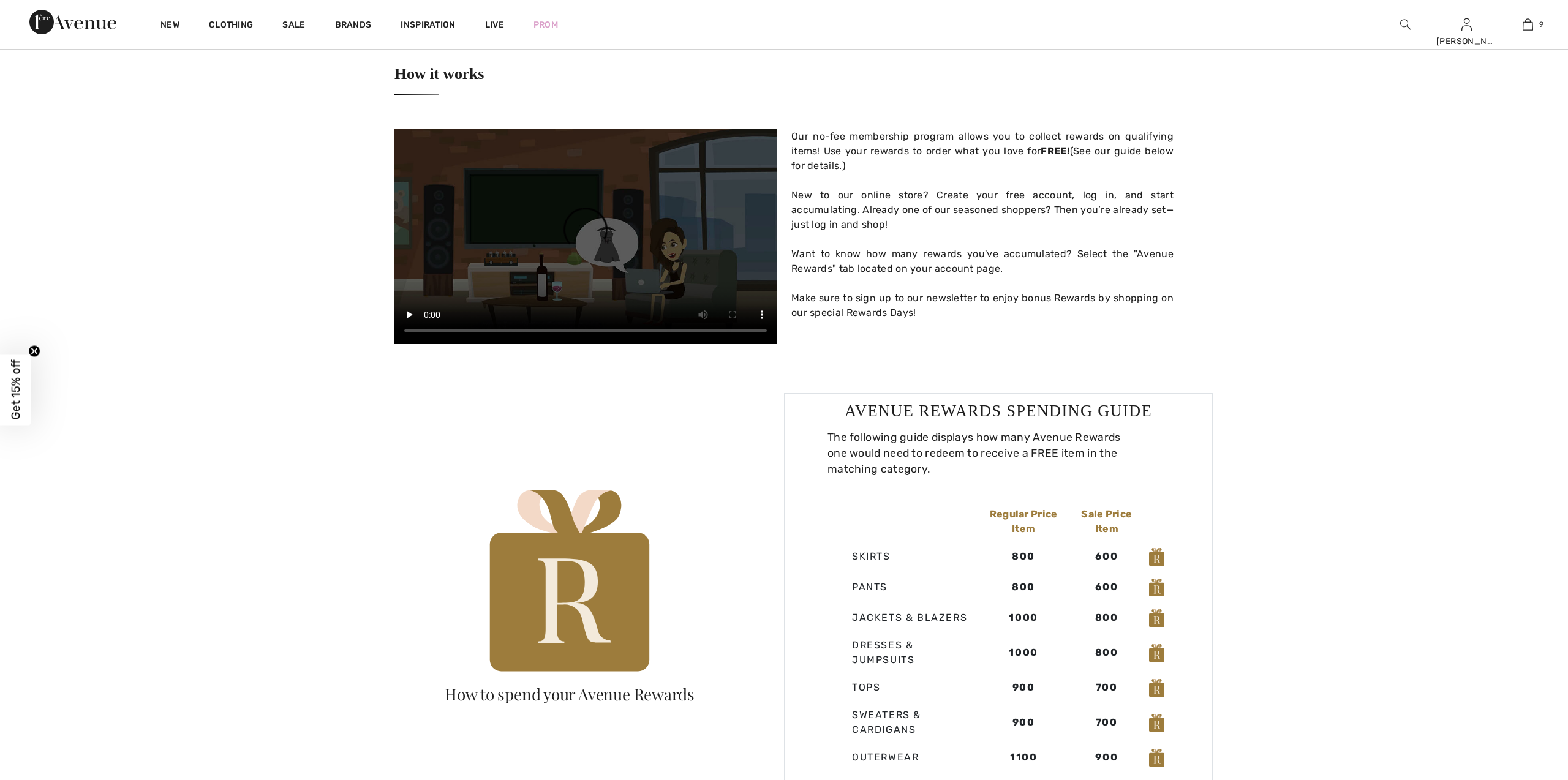
checkbox input "true"
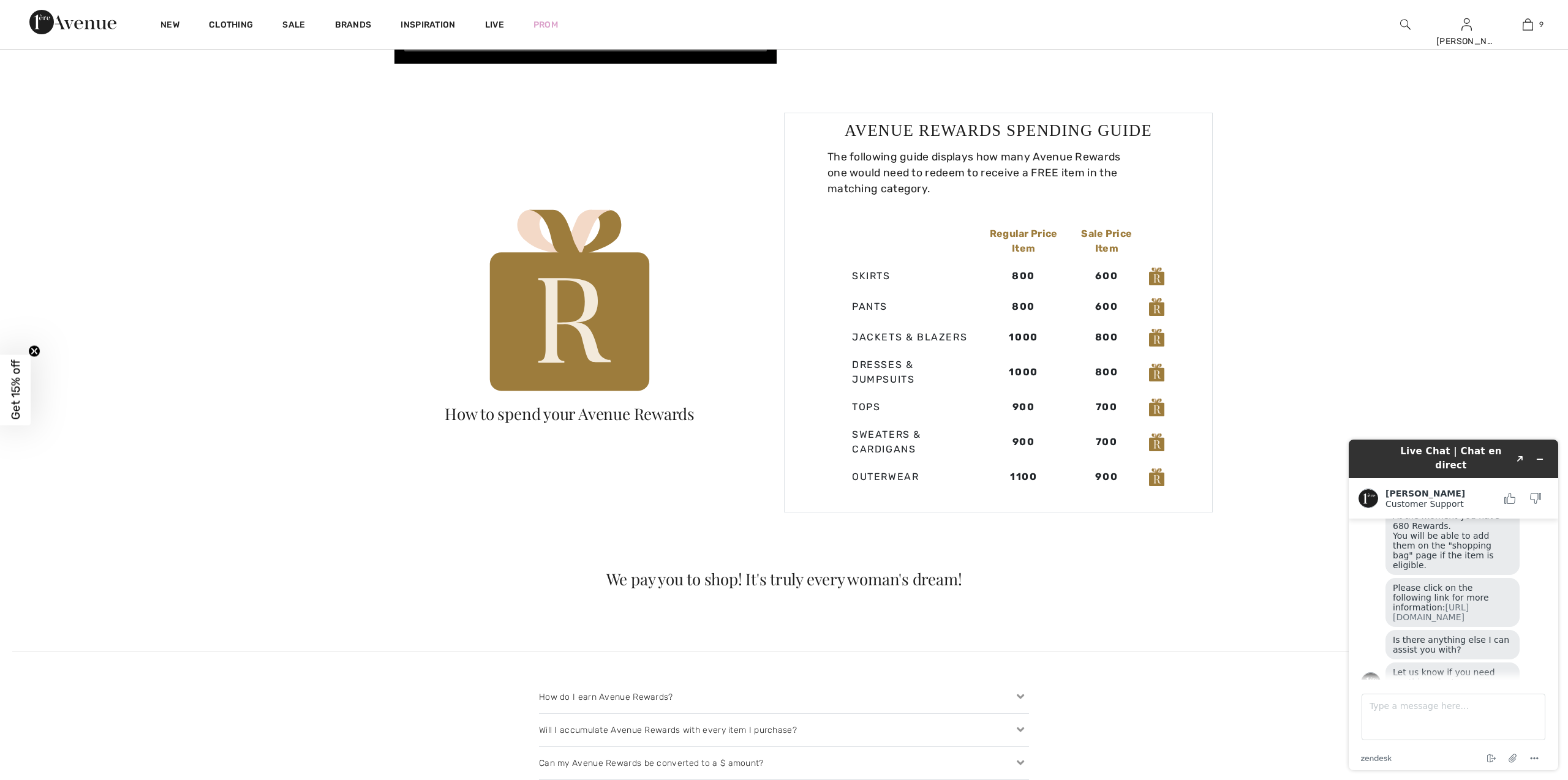
scroll to position [846, 0]
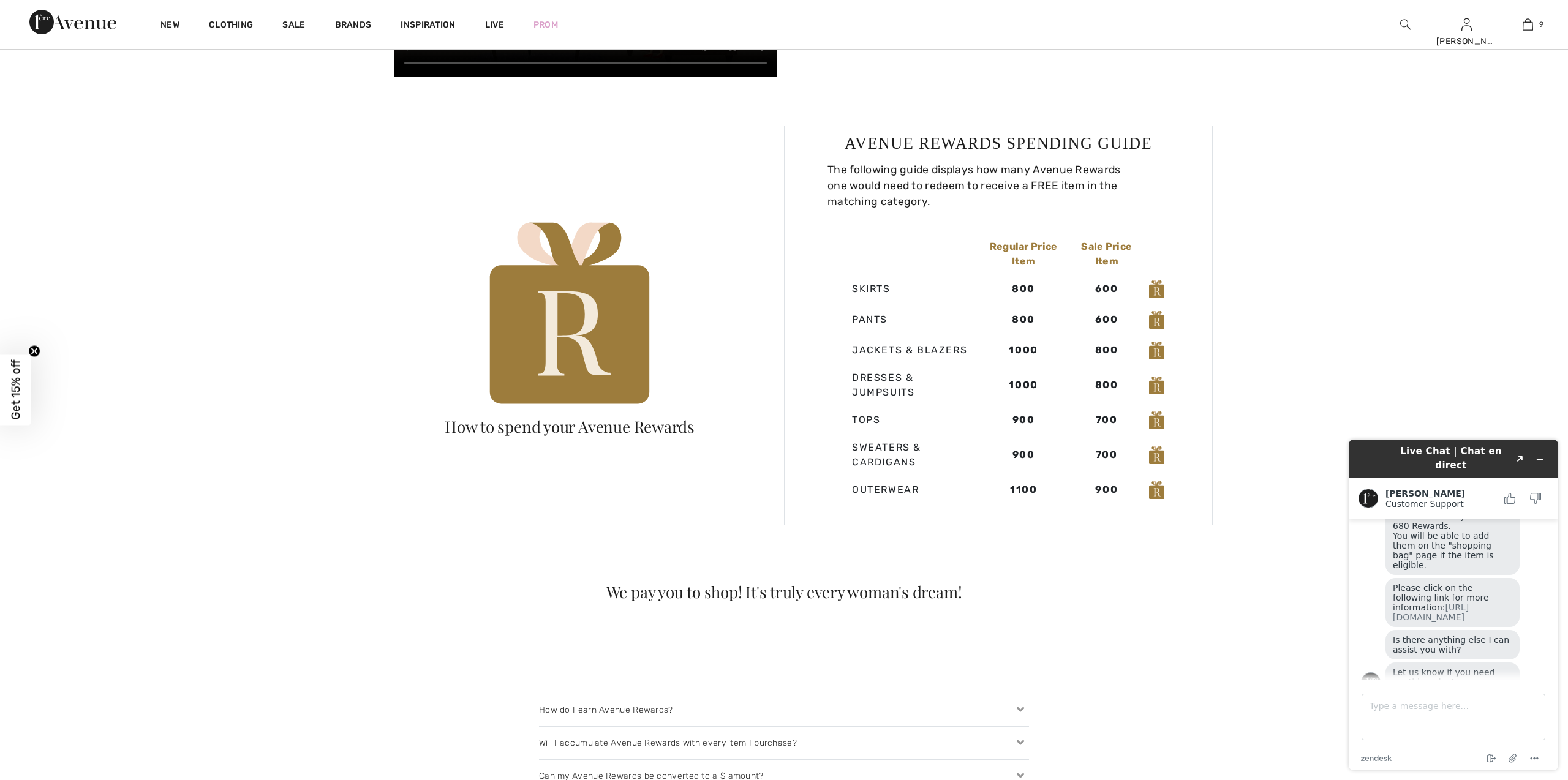
click at [860, 324] on td "Pants" at bounding box center [903, 320] width 151 height 31
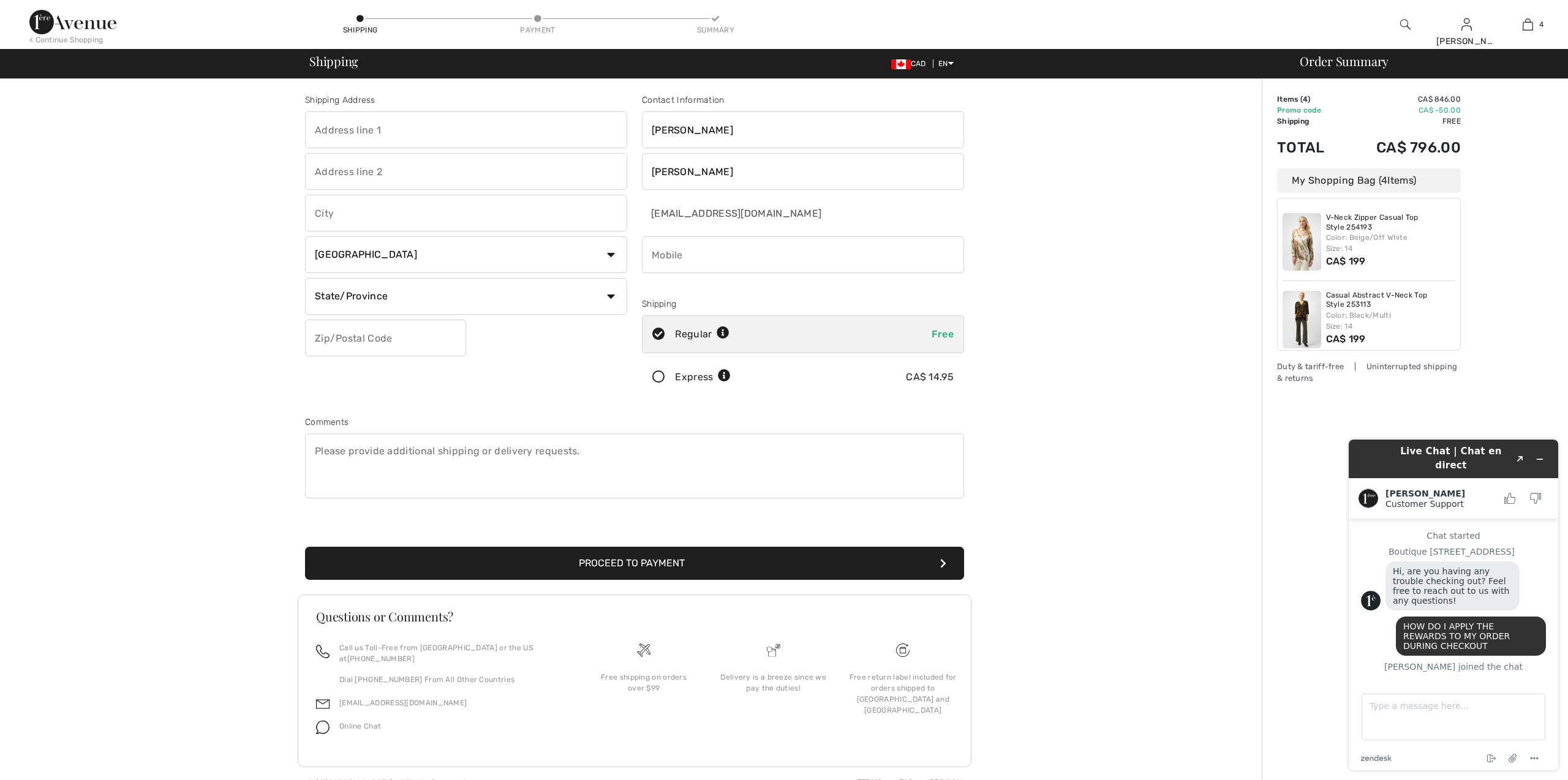
scroll to position [306, 0]
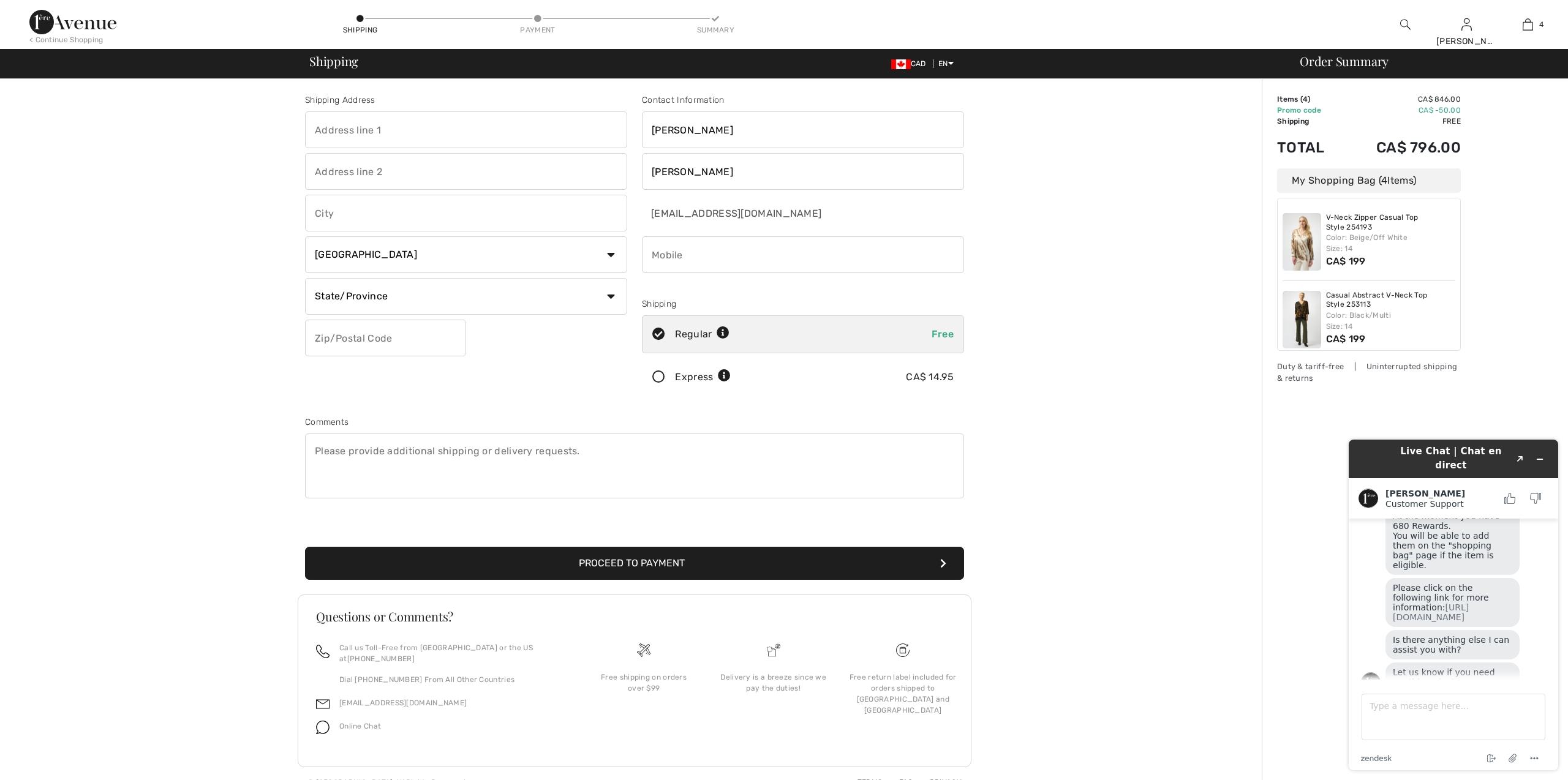
click at [359, 130] on input "text" at bounding box center [466, 130] width 322 height 36
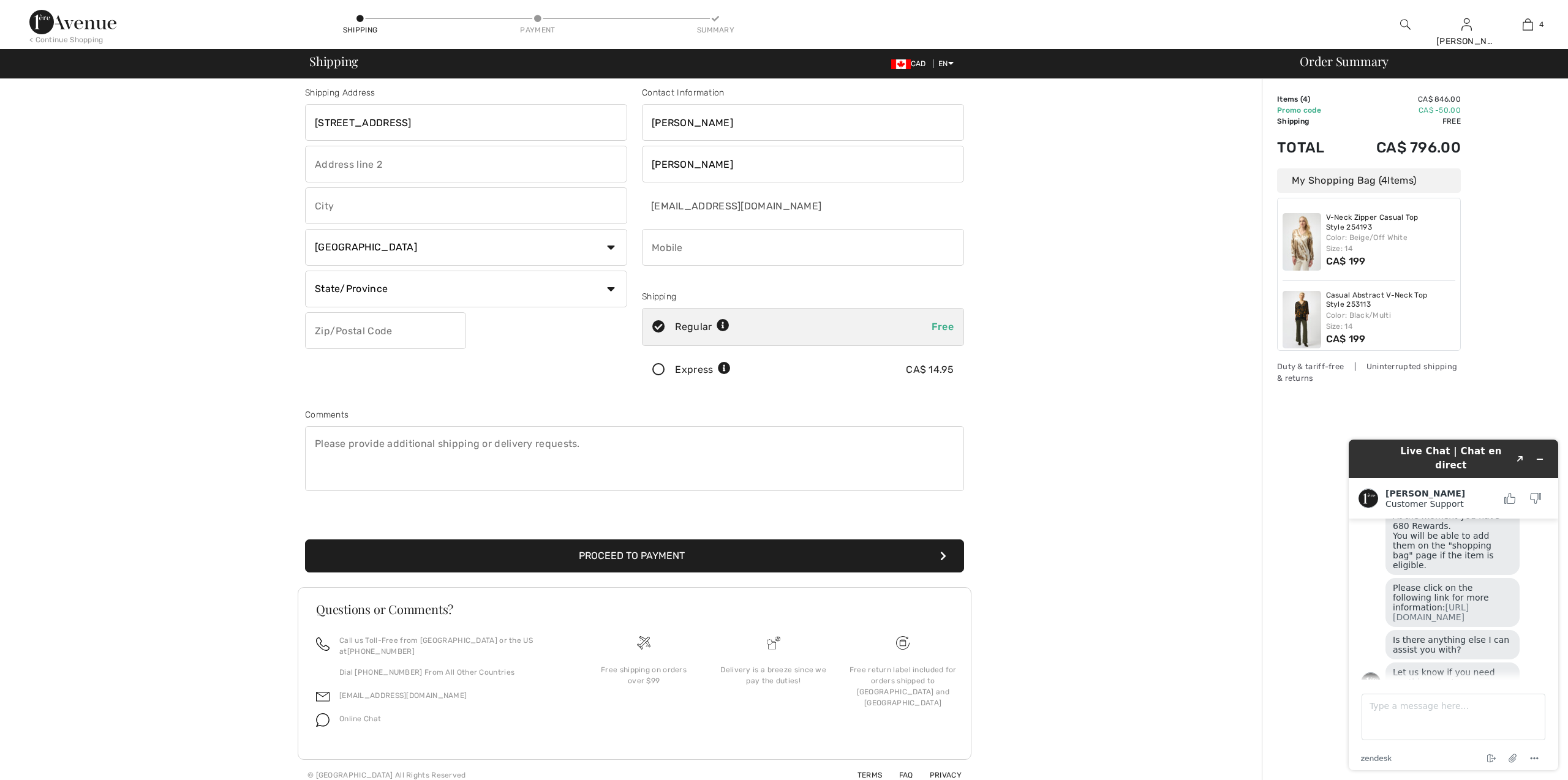
type input "21268, 96 Ave NW"
type input "Edmonton"
select select "AB"
type input "T5T4H1"
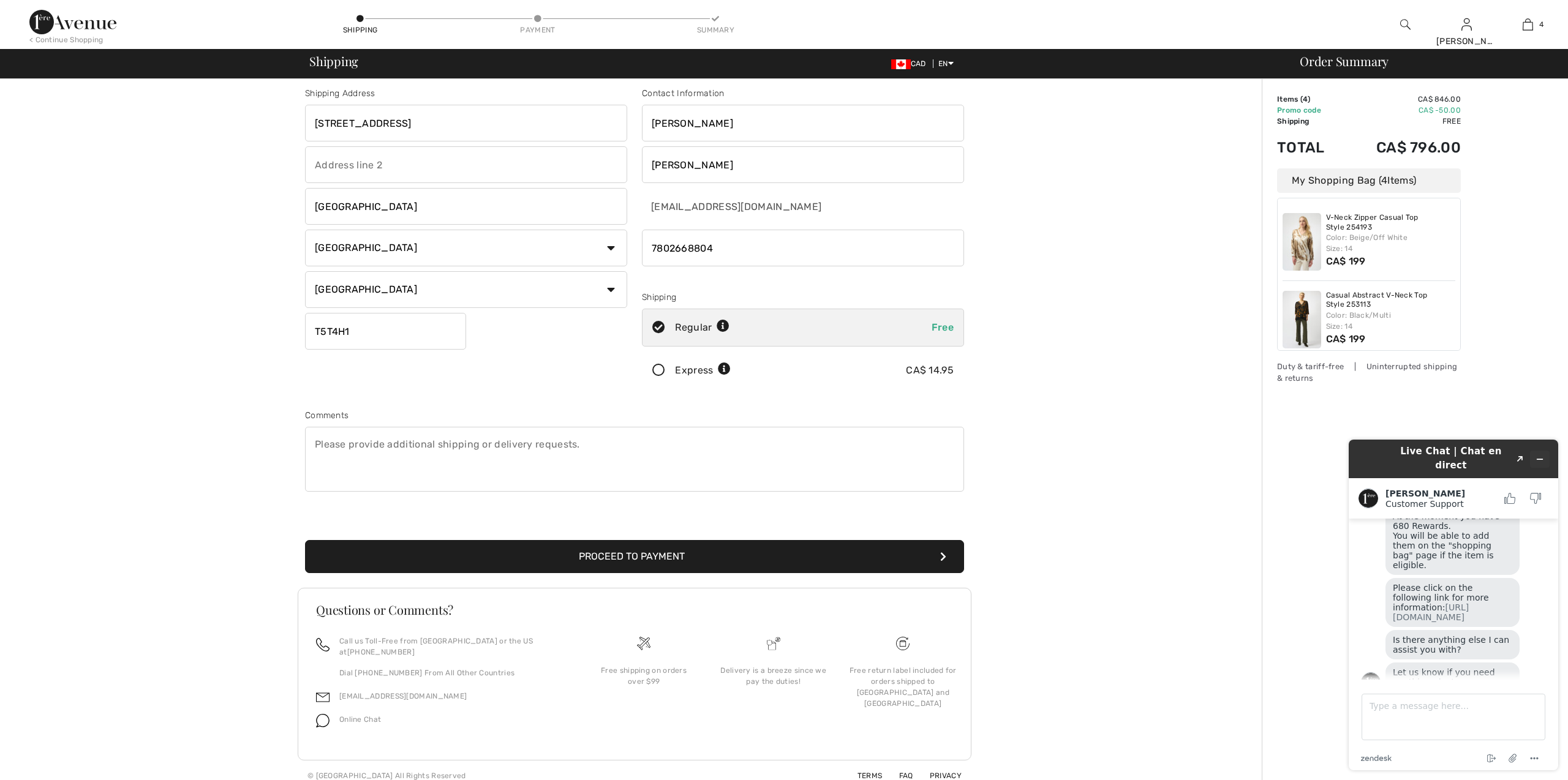
type input "7802668804"
click at [1536, 455] on icon "Minimize widget" at bounding box center [1540, 459] width 8 height 8
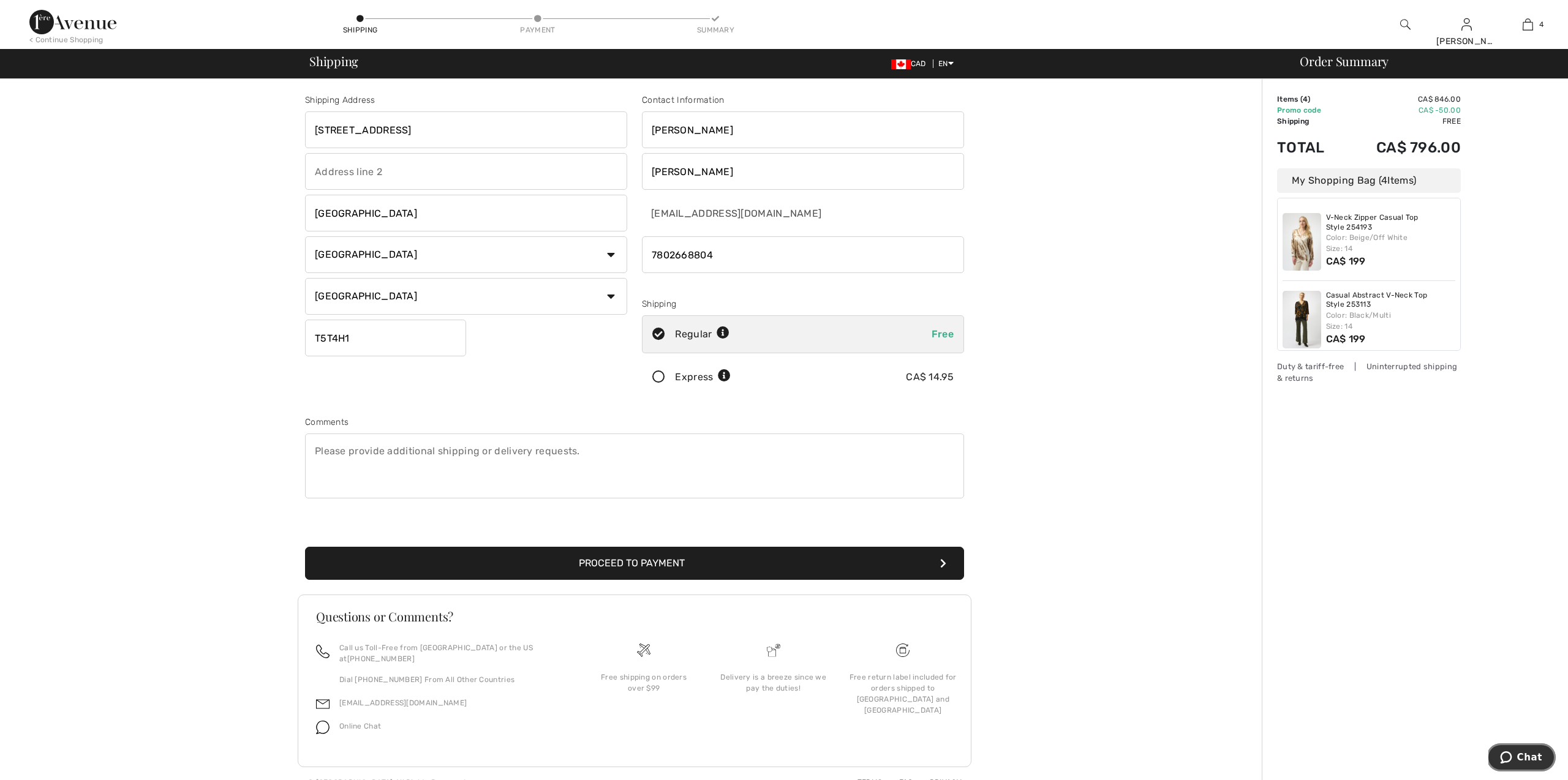
scroll to position [0, 0]
click at [717, 556] on button "Proceed to Payment" at bounding box center [634, 563] width 659 height 33
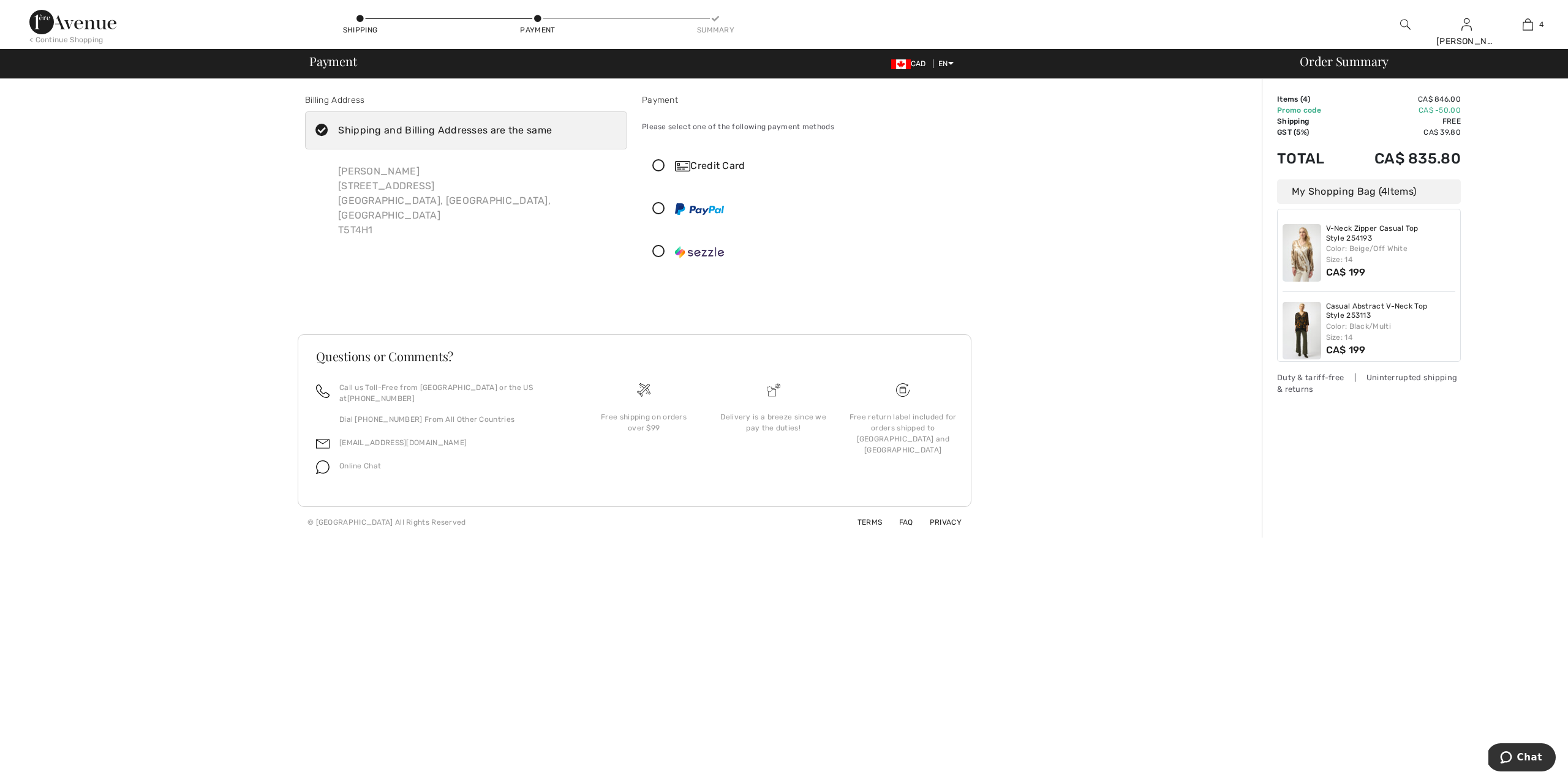
click at [659, 167] on icon at bounding box center [659, 166] width 32 height 13
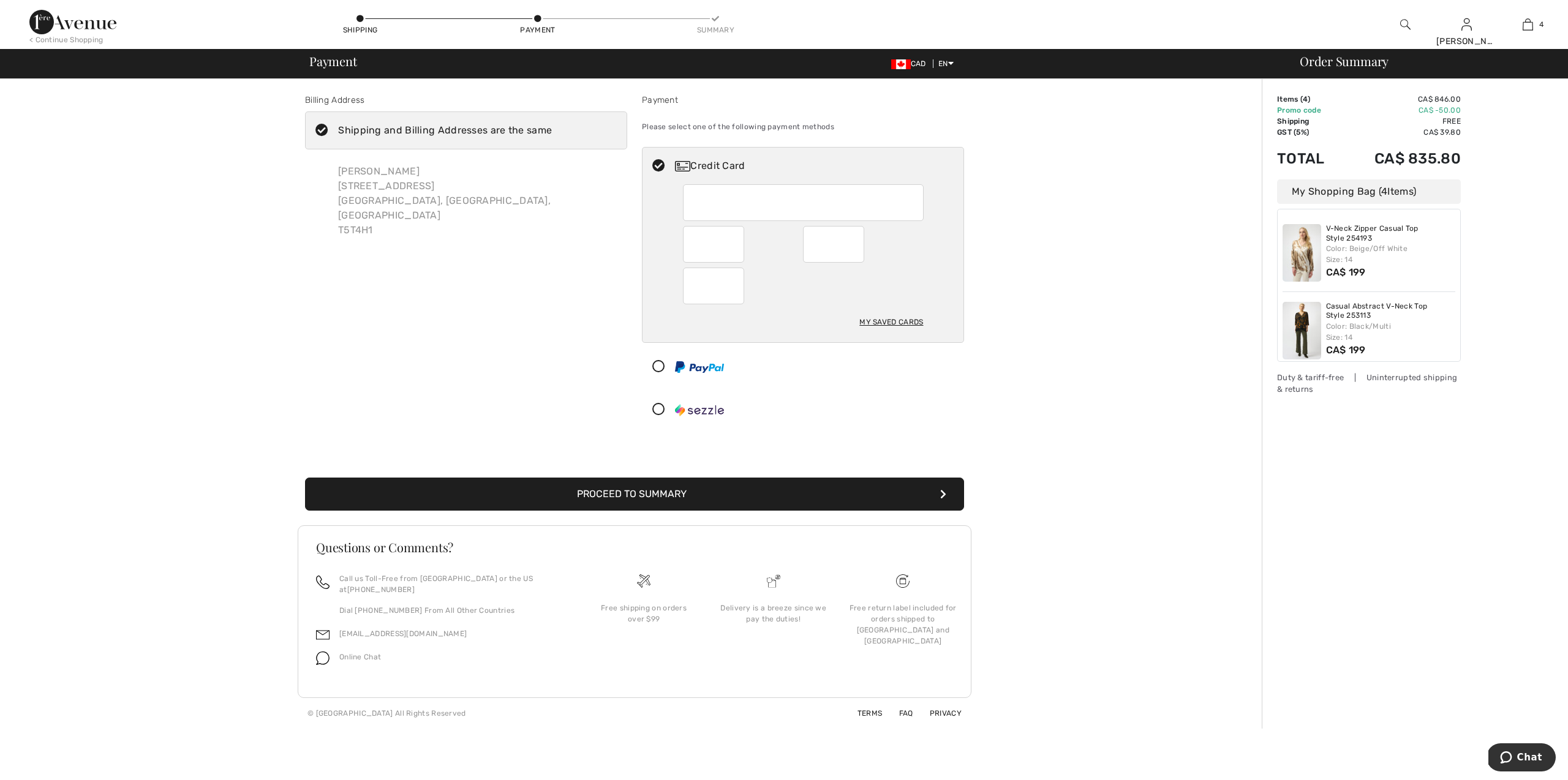
click at [732, 491] on button "Proceed to Summary" at bounding box center [634, 494] width 659 height 33
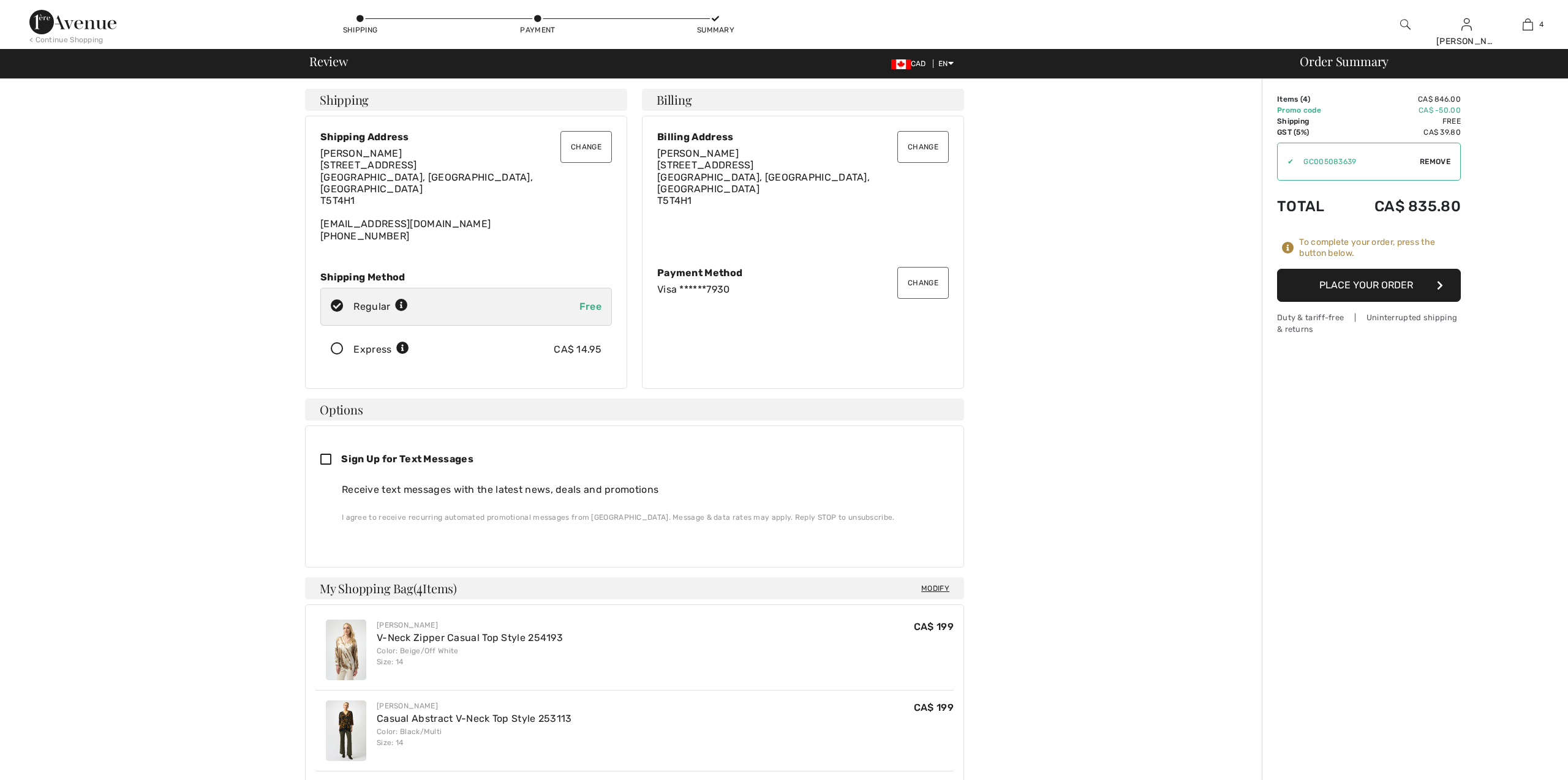
checkbox input "true"
click at [1393, 288] on button "Place Your Order" at bounding box center [1369, 285] width 184 height 33
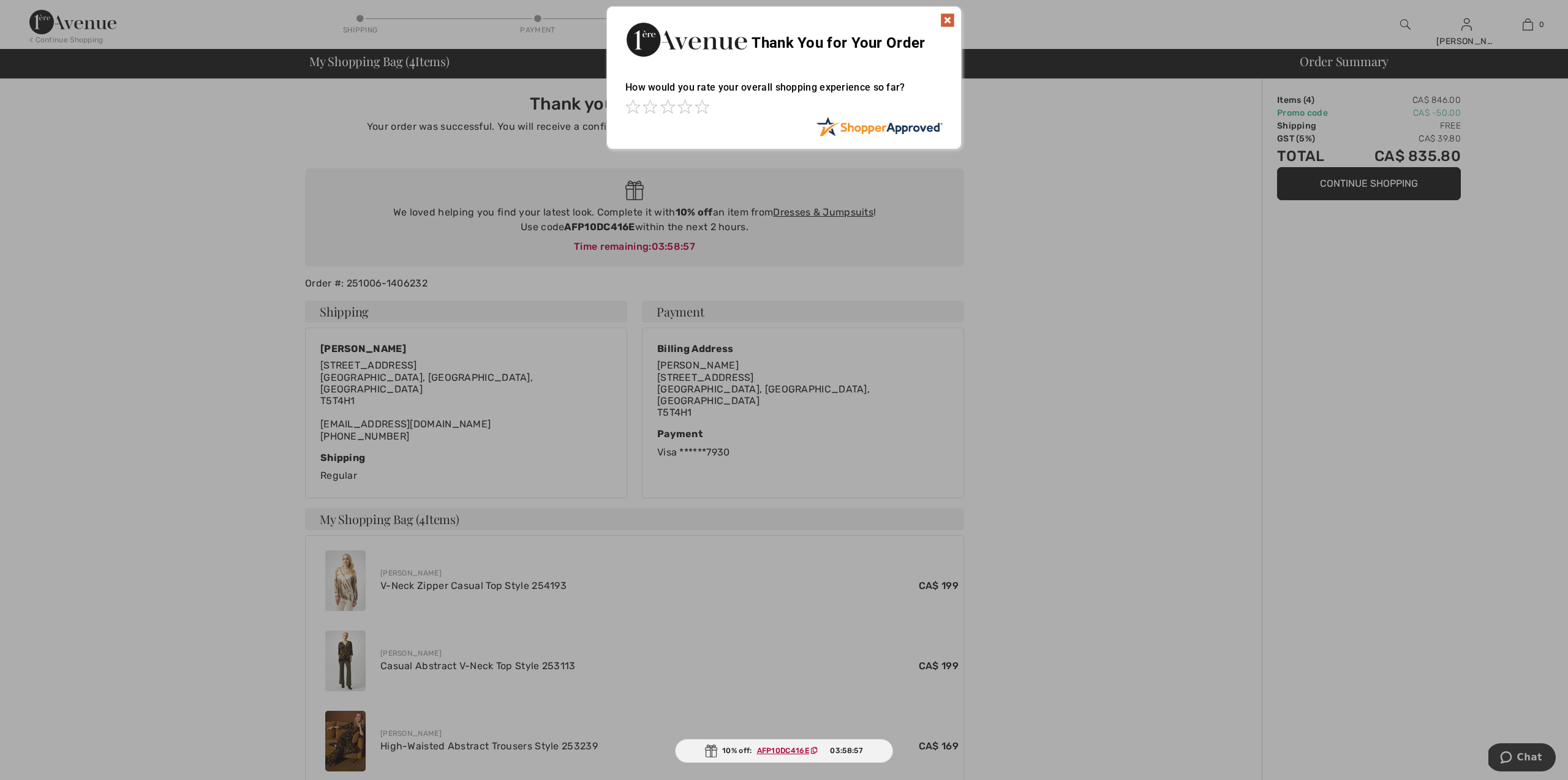
click at [943, 21] on img at bounding box center [948, 20] width 15 height 15
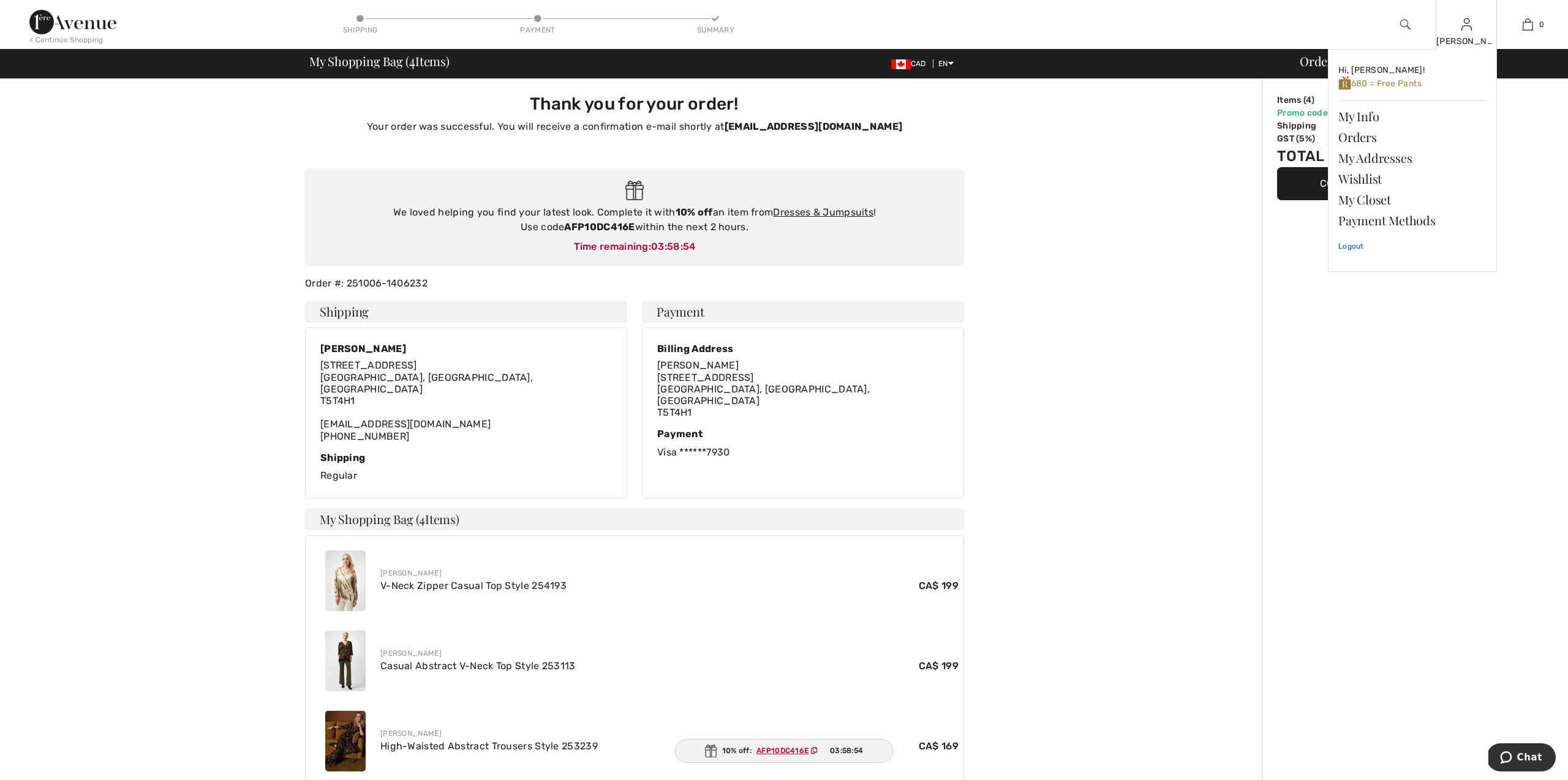
click at [1350, 245] on link "Logout" at bounding box center [1413, 246] width 149 height 31
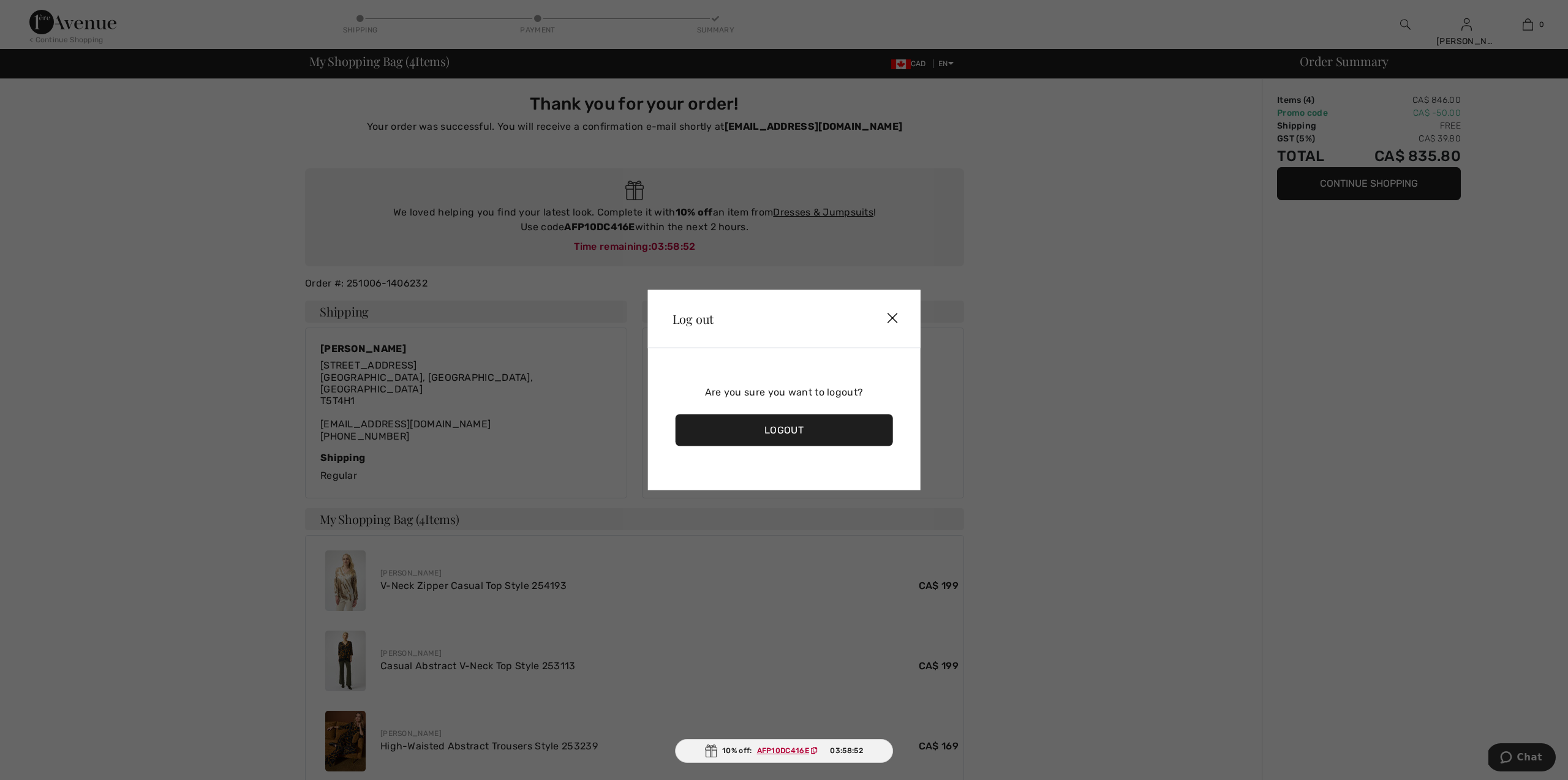
click at [824, 441] on div "Logout" at bounding box center [784, 430] width 217 height 32
